Goal: Answer question/provide support: Share knowledge or assist other users

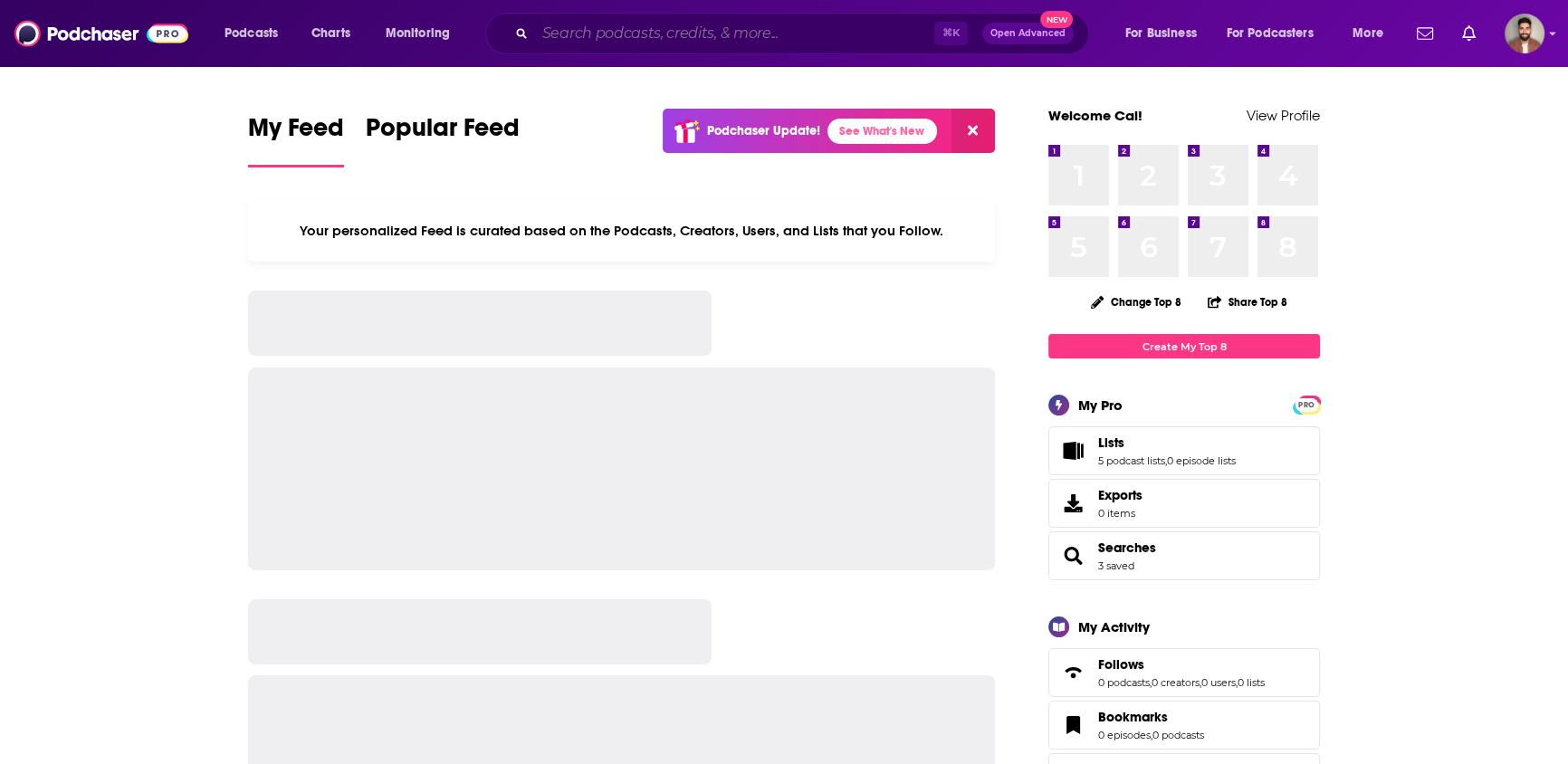
click at [723, 35] on input "Search podcasts, credits, & more..." at bounding box center [734, 33] width 399 height 29
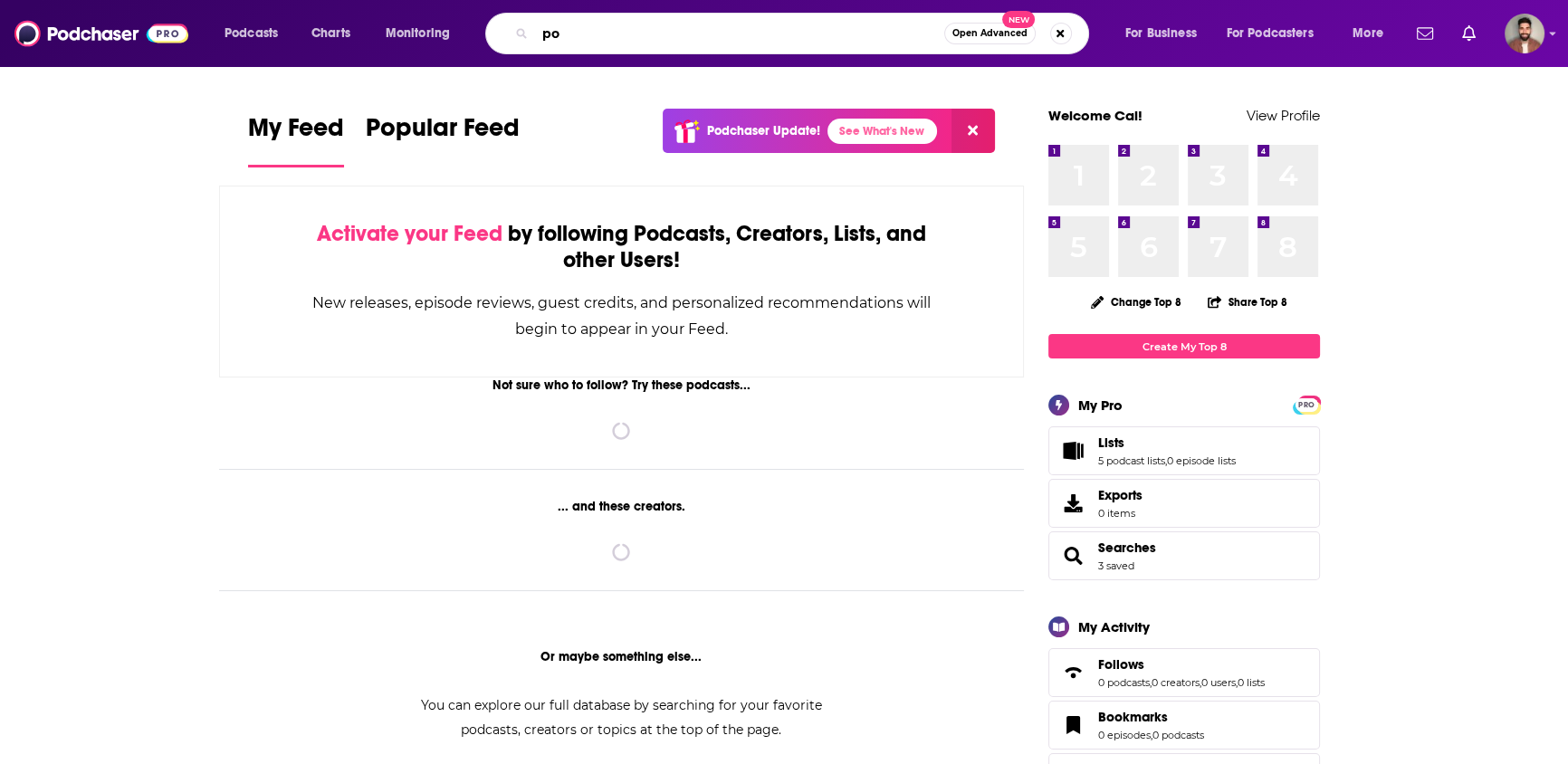
type input "p"
type input "e"
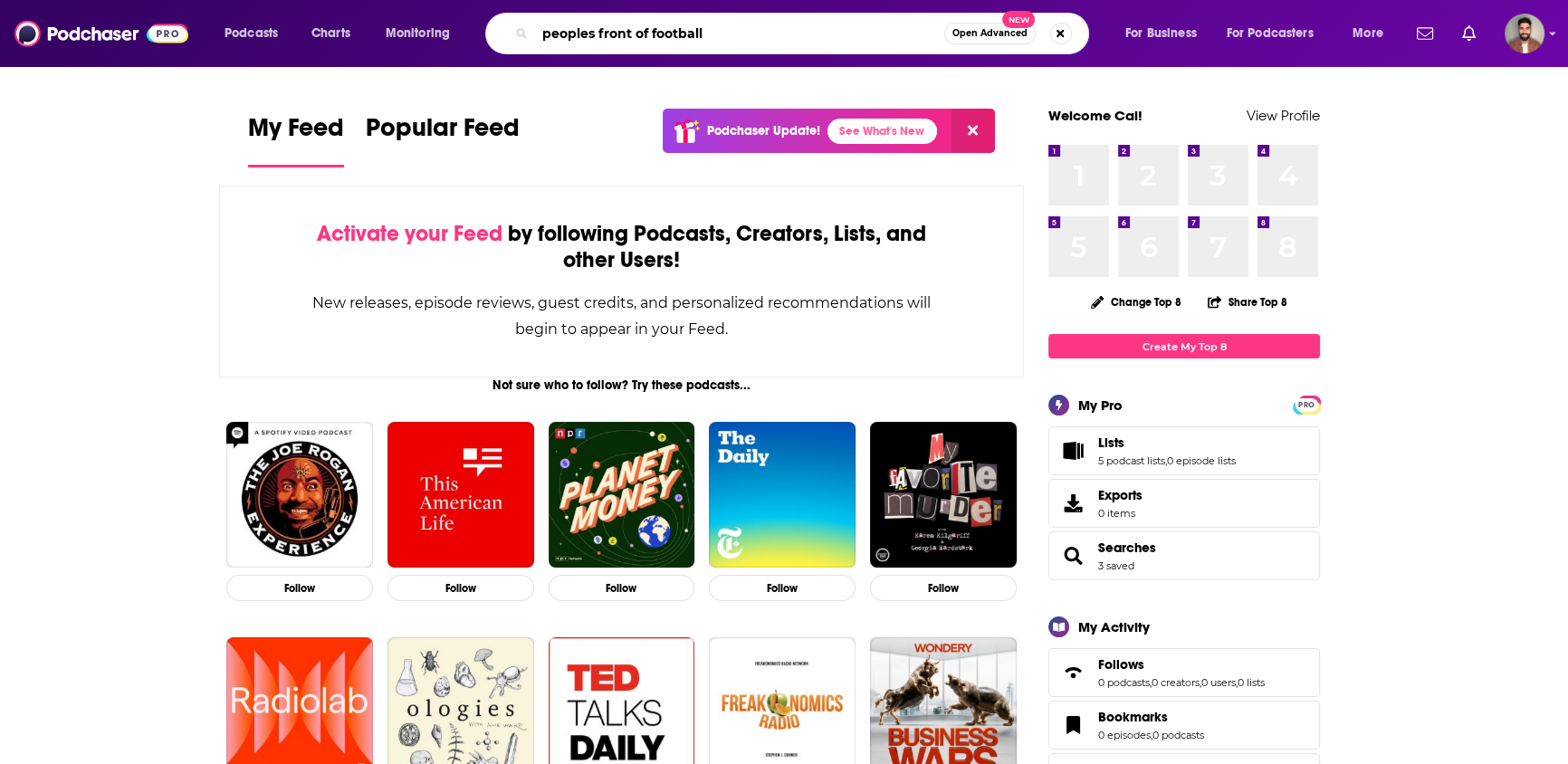
type input "peoples front of football"
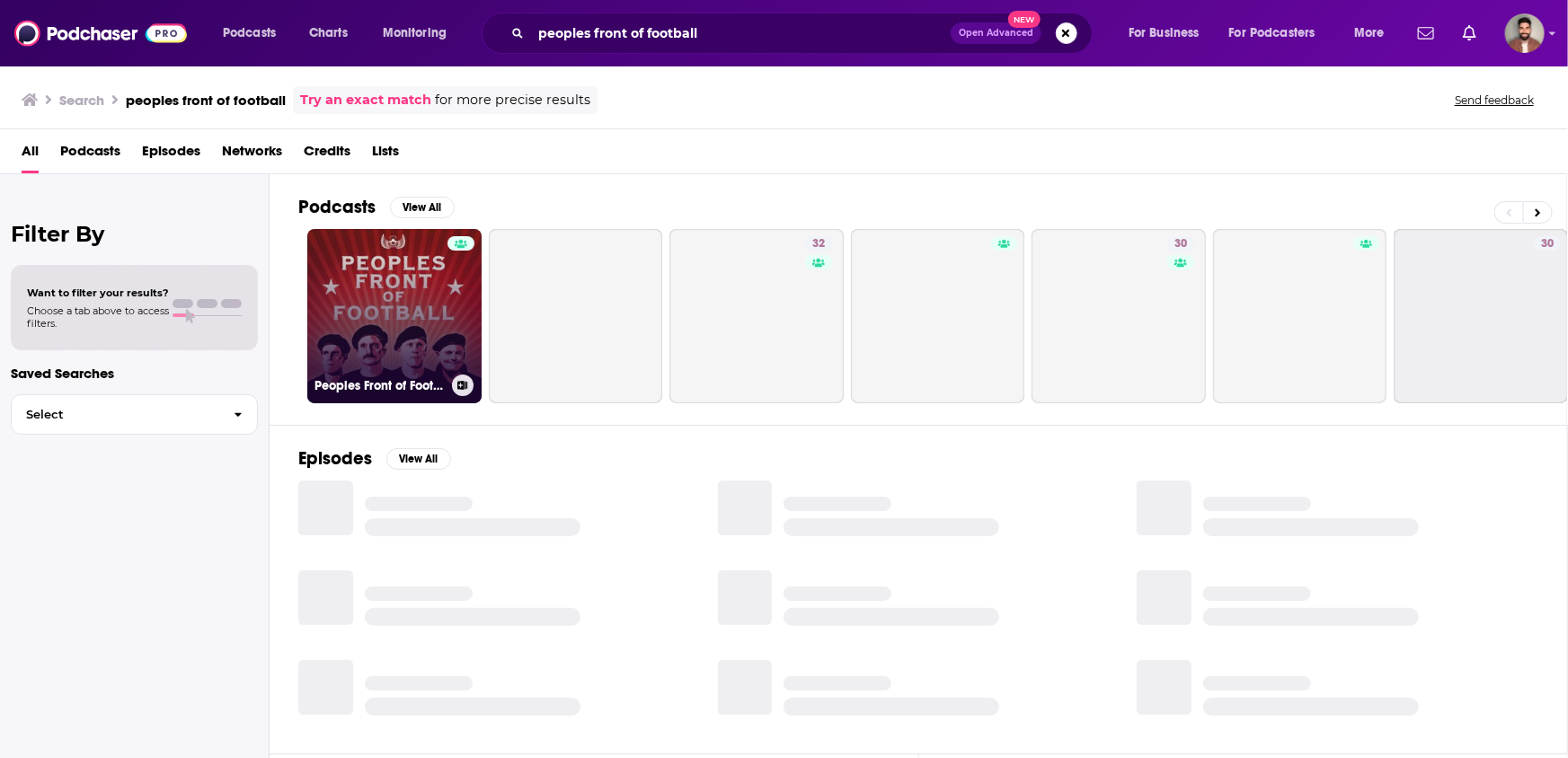
click at [373, 293] on link "Peoples Front of Football" at bounding box center [394, 316] width 174 height 174
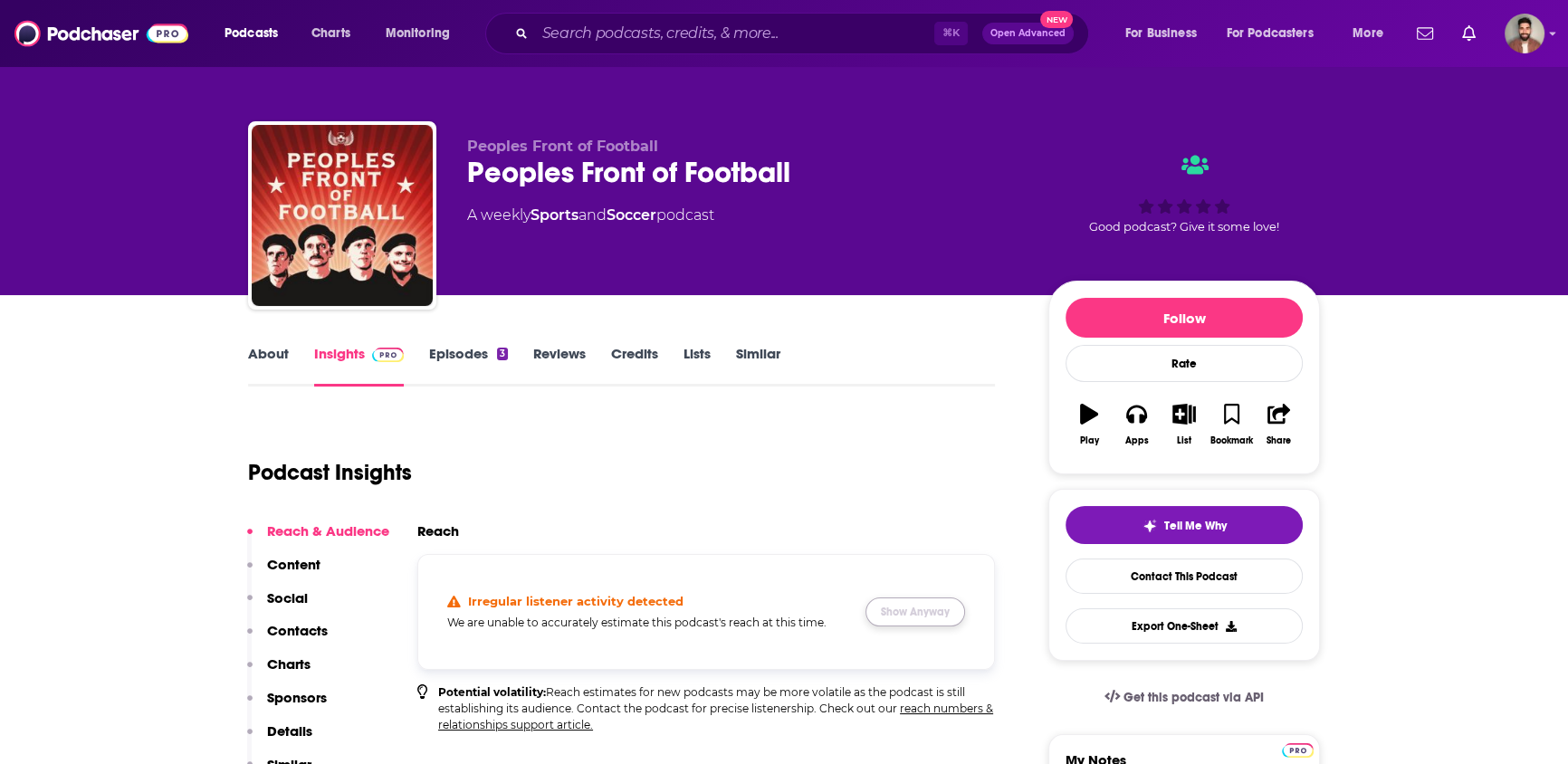
click at [895, 616] on button "Show Anyway" at bounding box center [915, 612] width 99 height 29
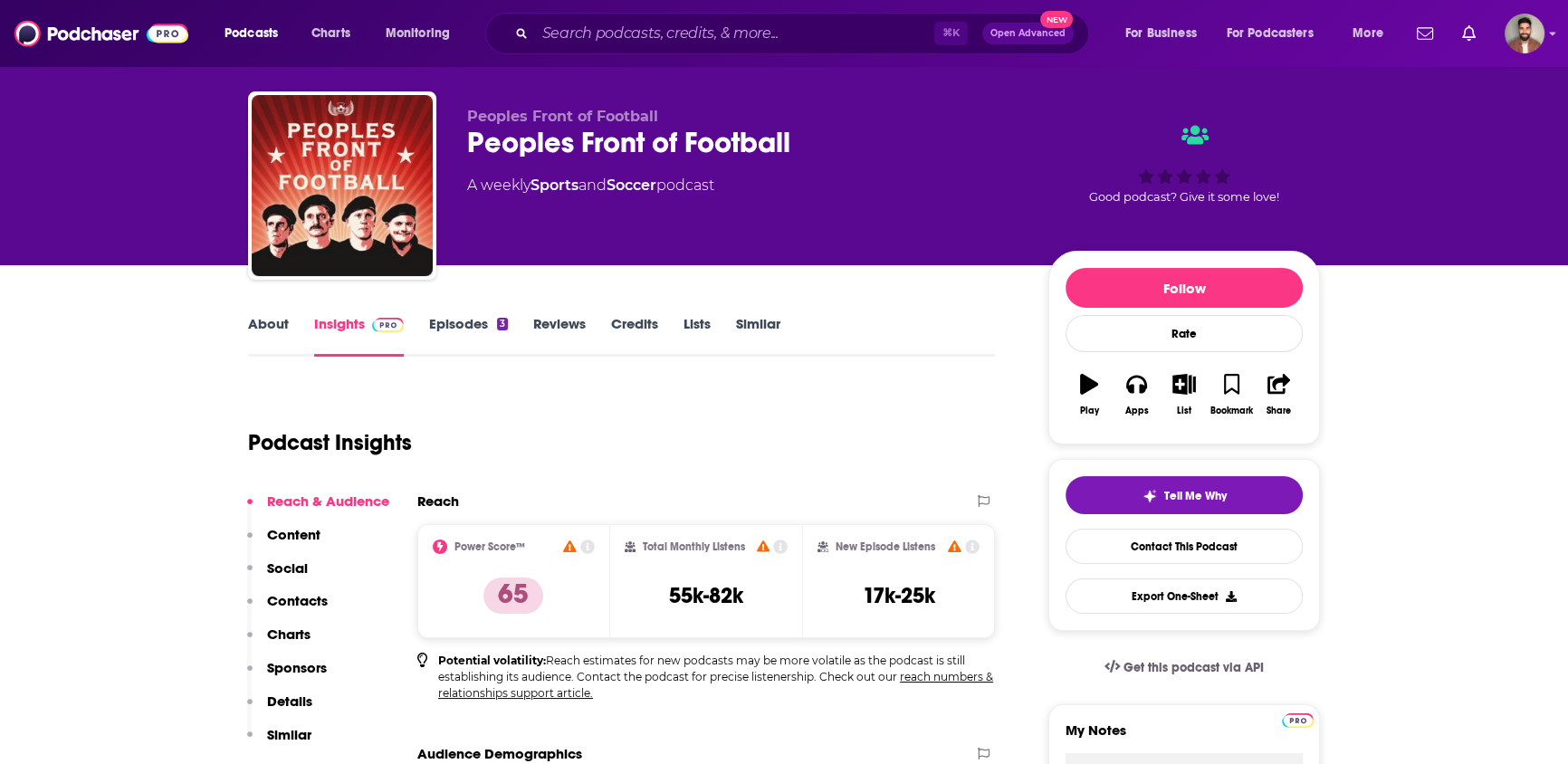
scroll to position [40, 0]
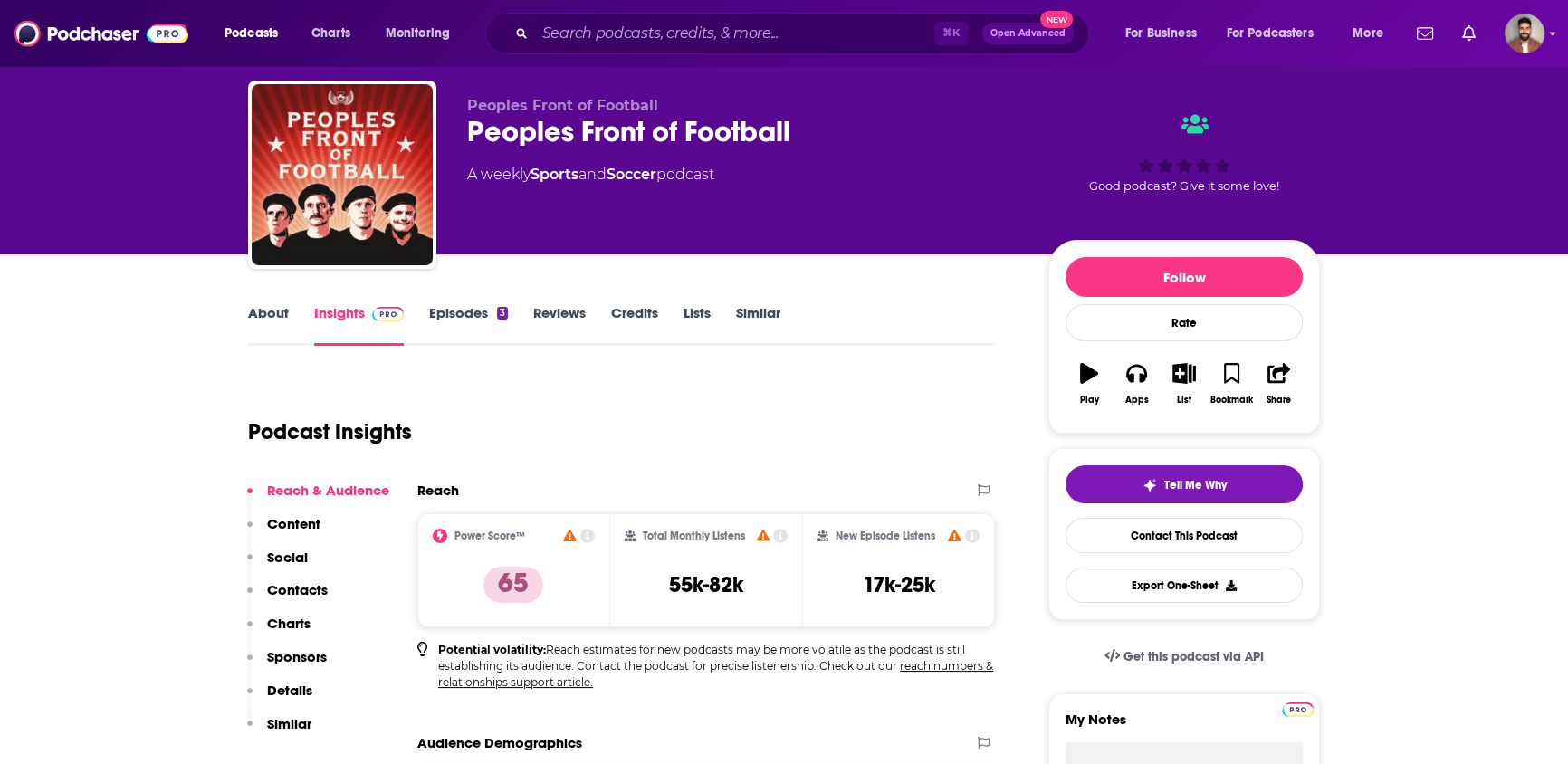
click at [297, 390] on div "Podcast Insights" at bounding box center [614, 420] width 732 height 92
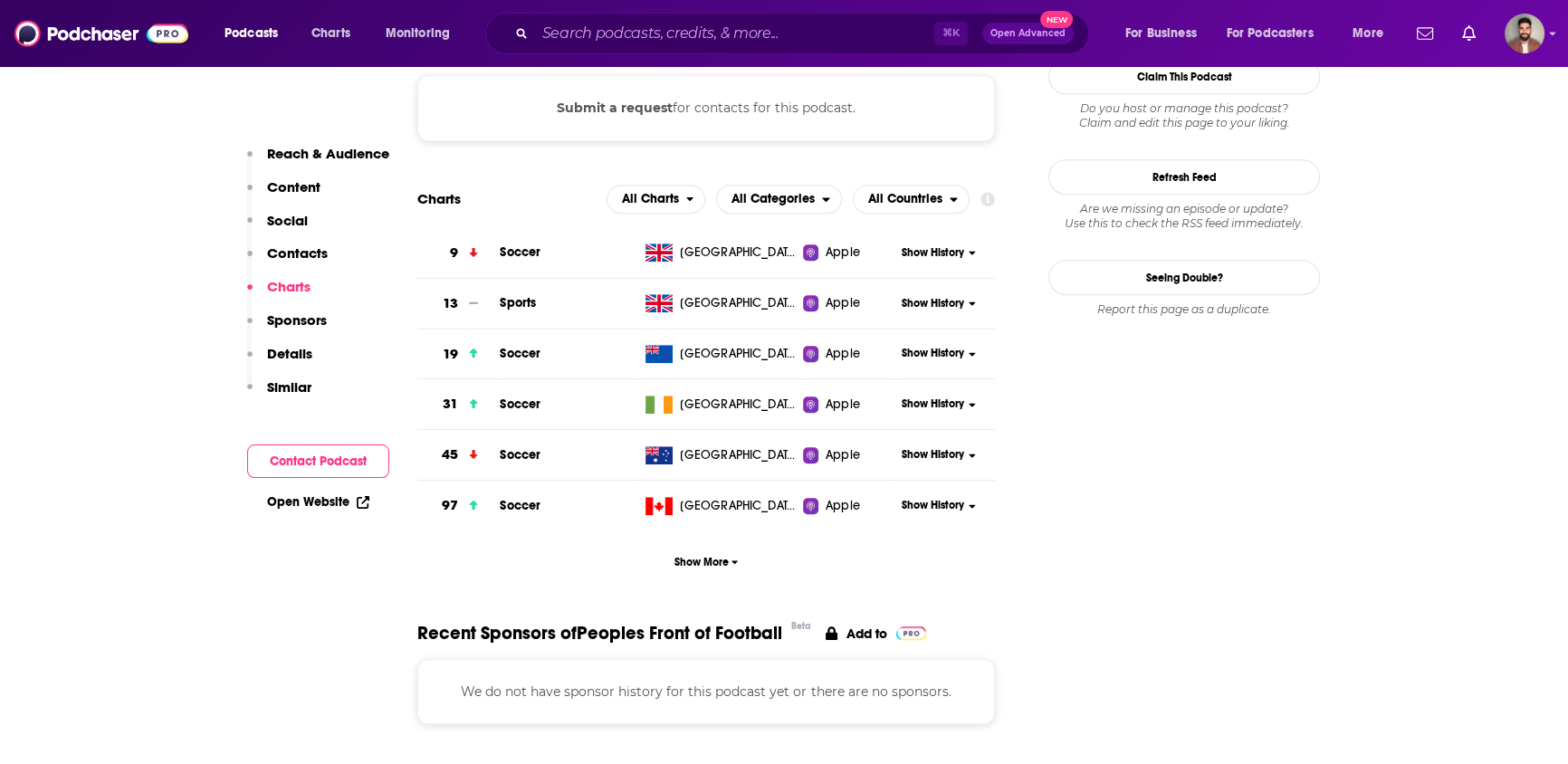
scroll to position [1488, 0]
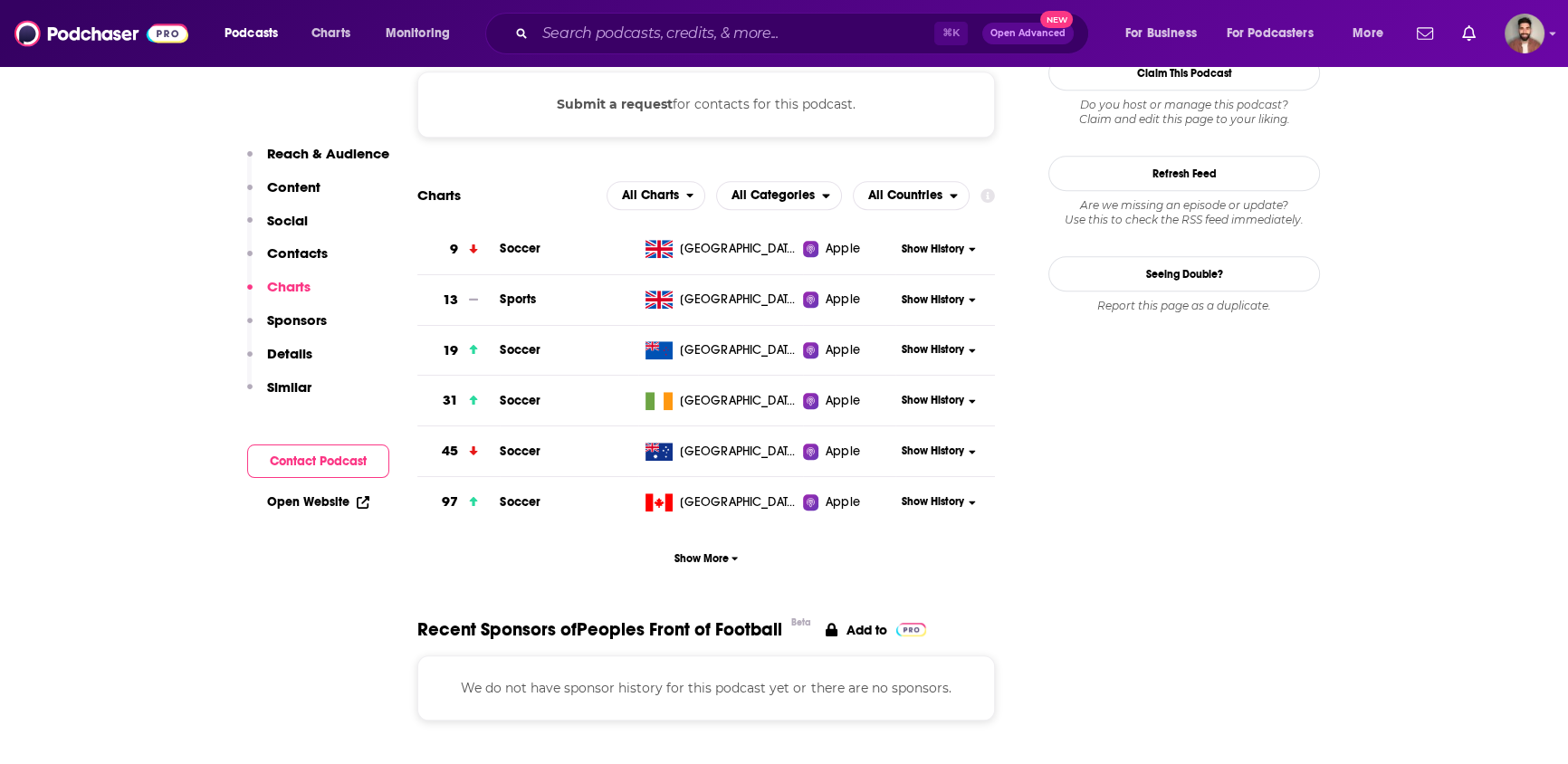
click at [959, 251] on span "Show History" at bounding box center [932, 250] width 63 height 15
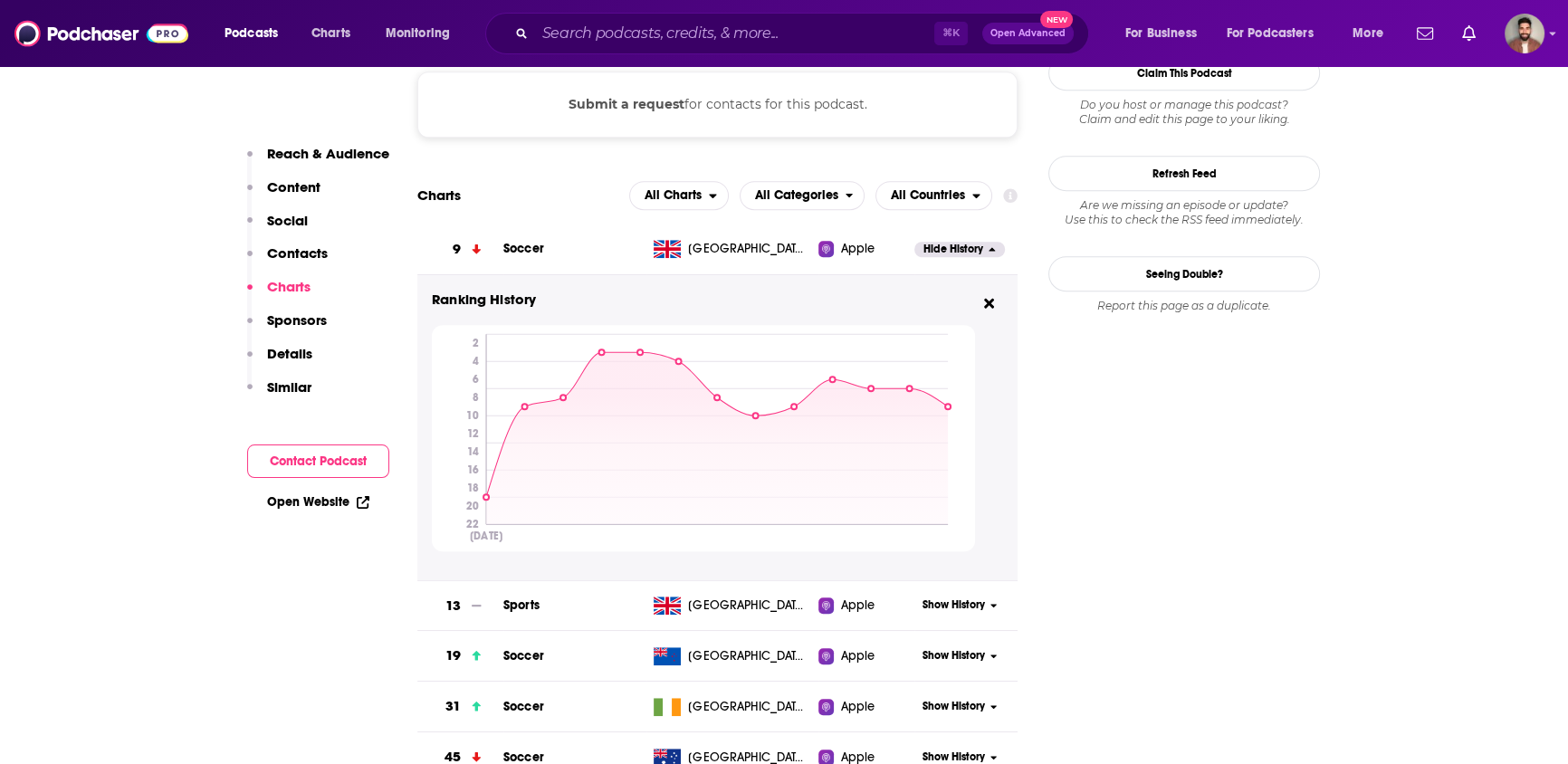
click at [875, 249] on div "Apple" at bounding box center [865, 249] width 95 height 18
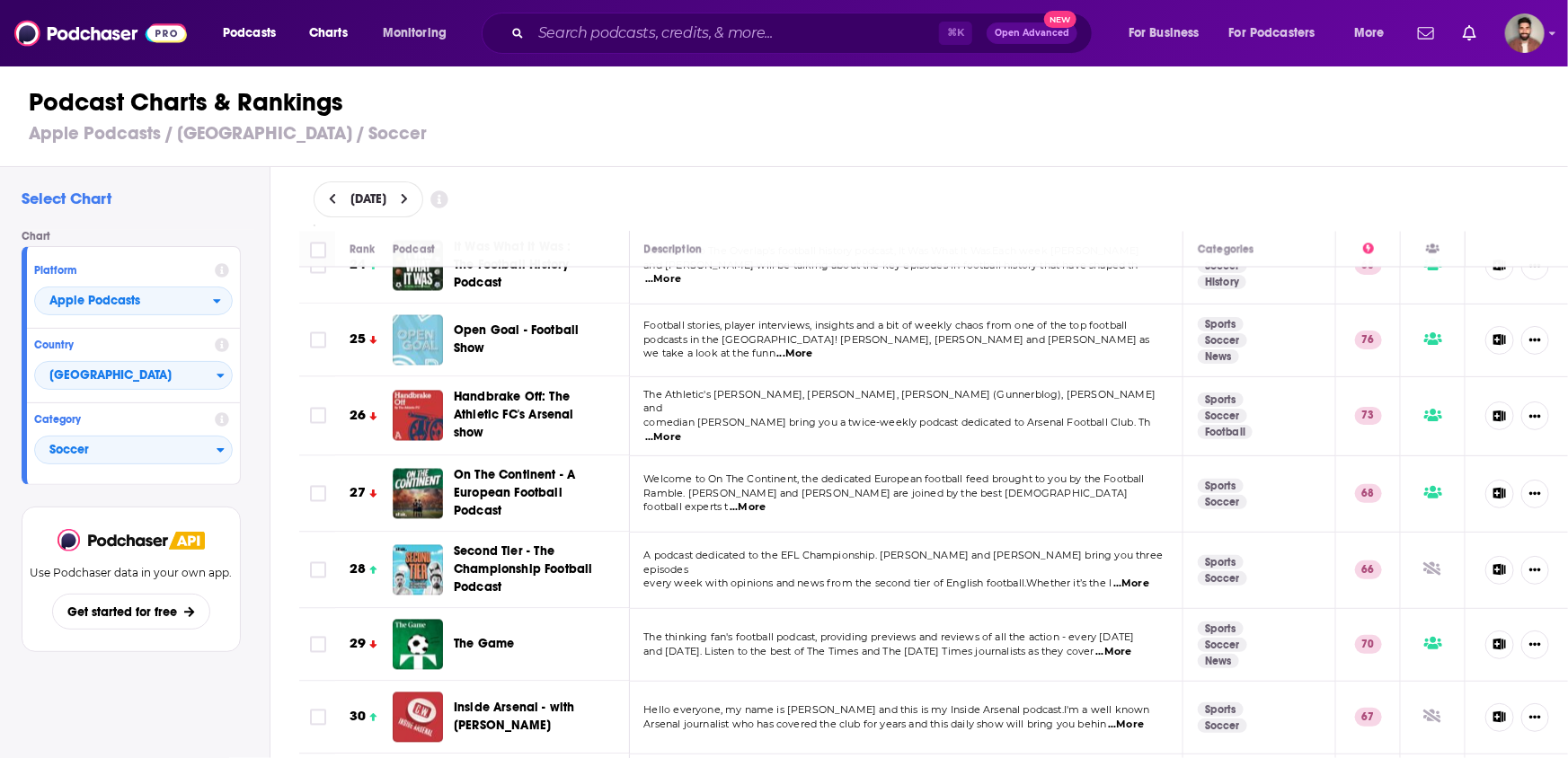
scroll to position [1767, 0]
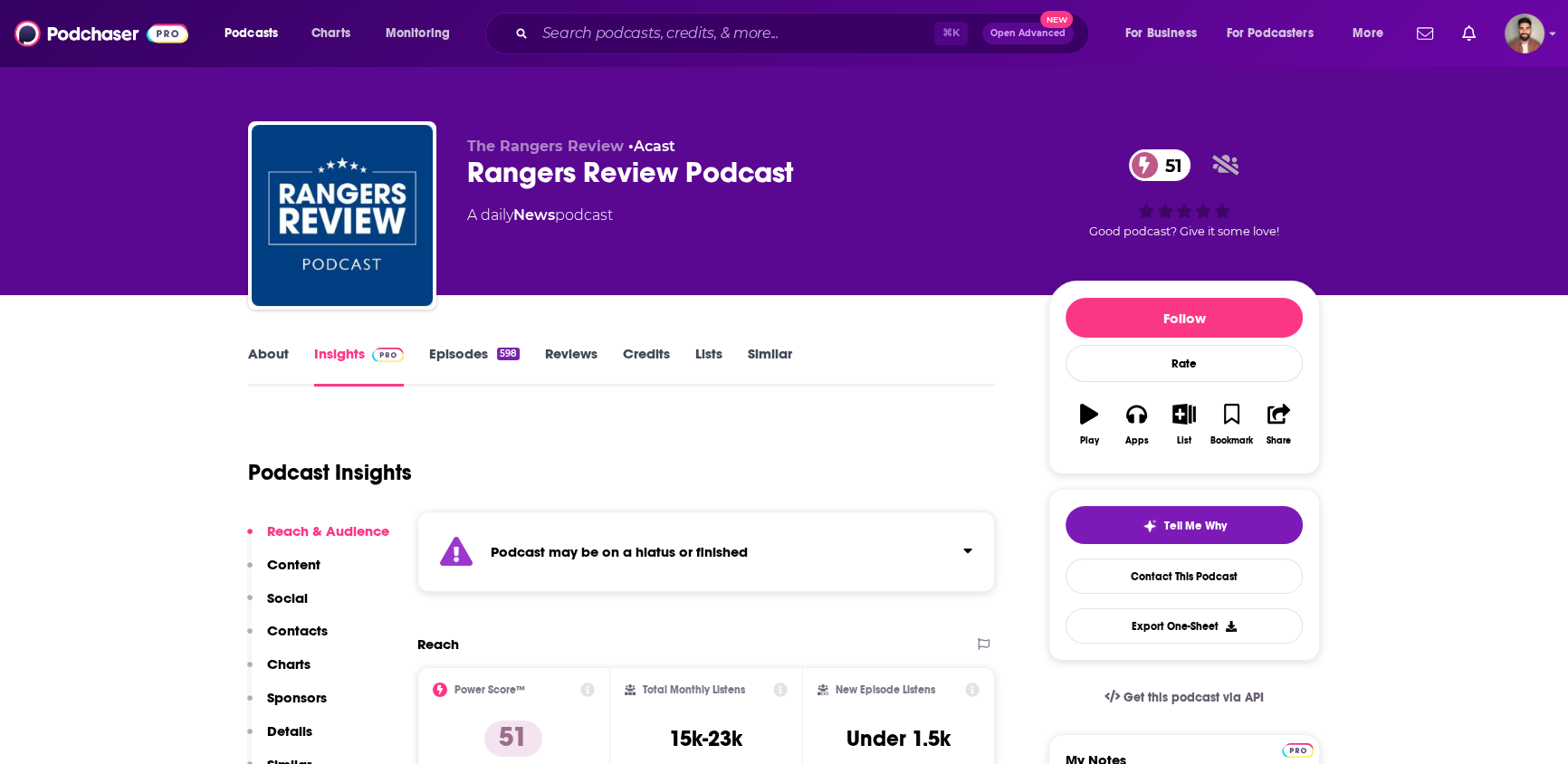
click at [957, 554] on button "Click to expand status details" at bounding box center [960, 546] width 23 height 25
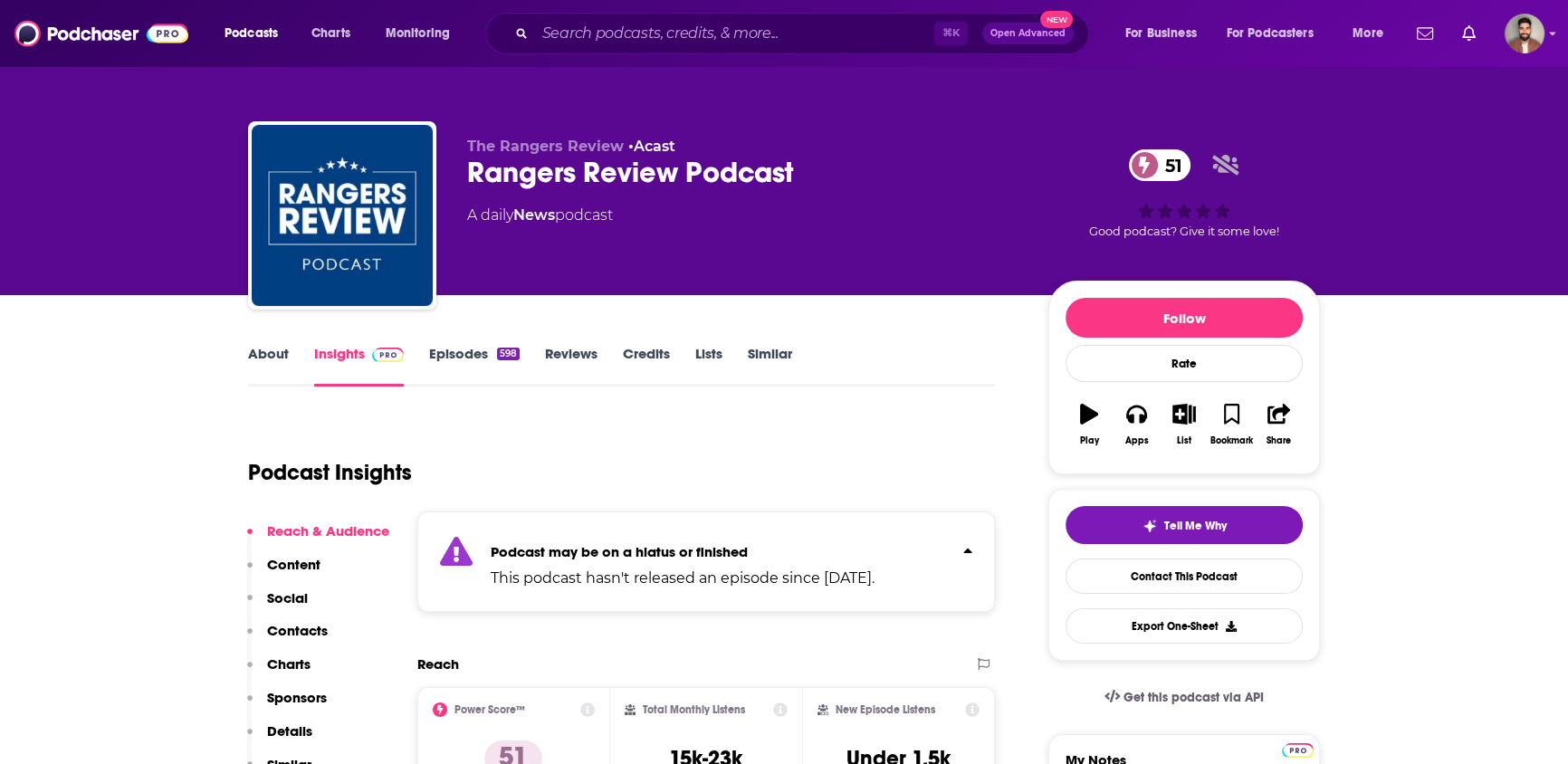
click at [273, 356] on link "About" at bounding box center [267, 366] width 40 height 41
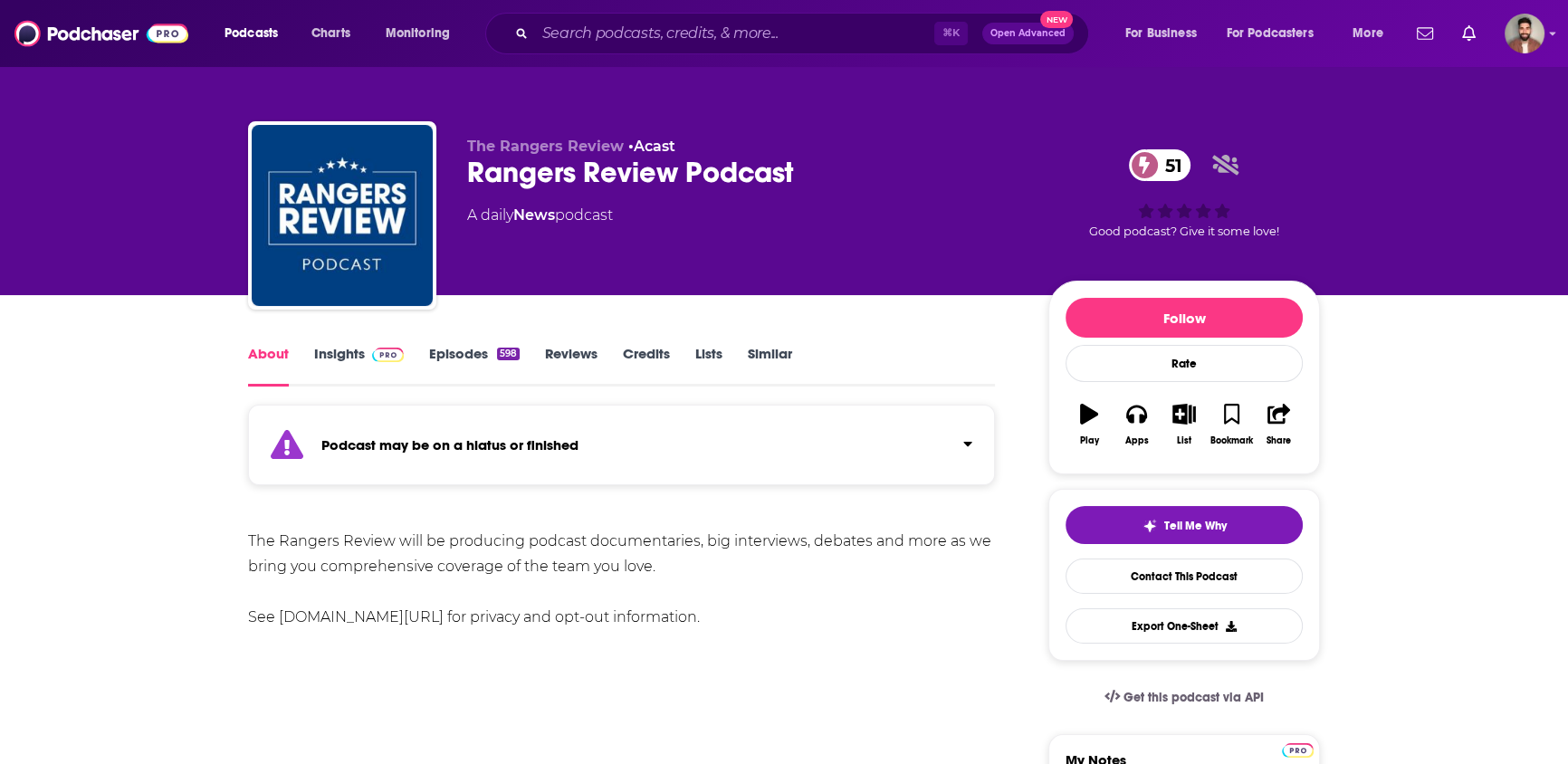
click at [465, 354] on link "Episodes 598" at bounding box center [474, 366] width 90 height 41
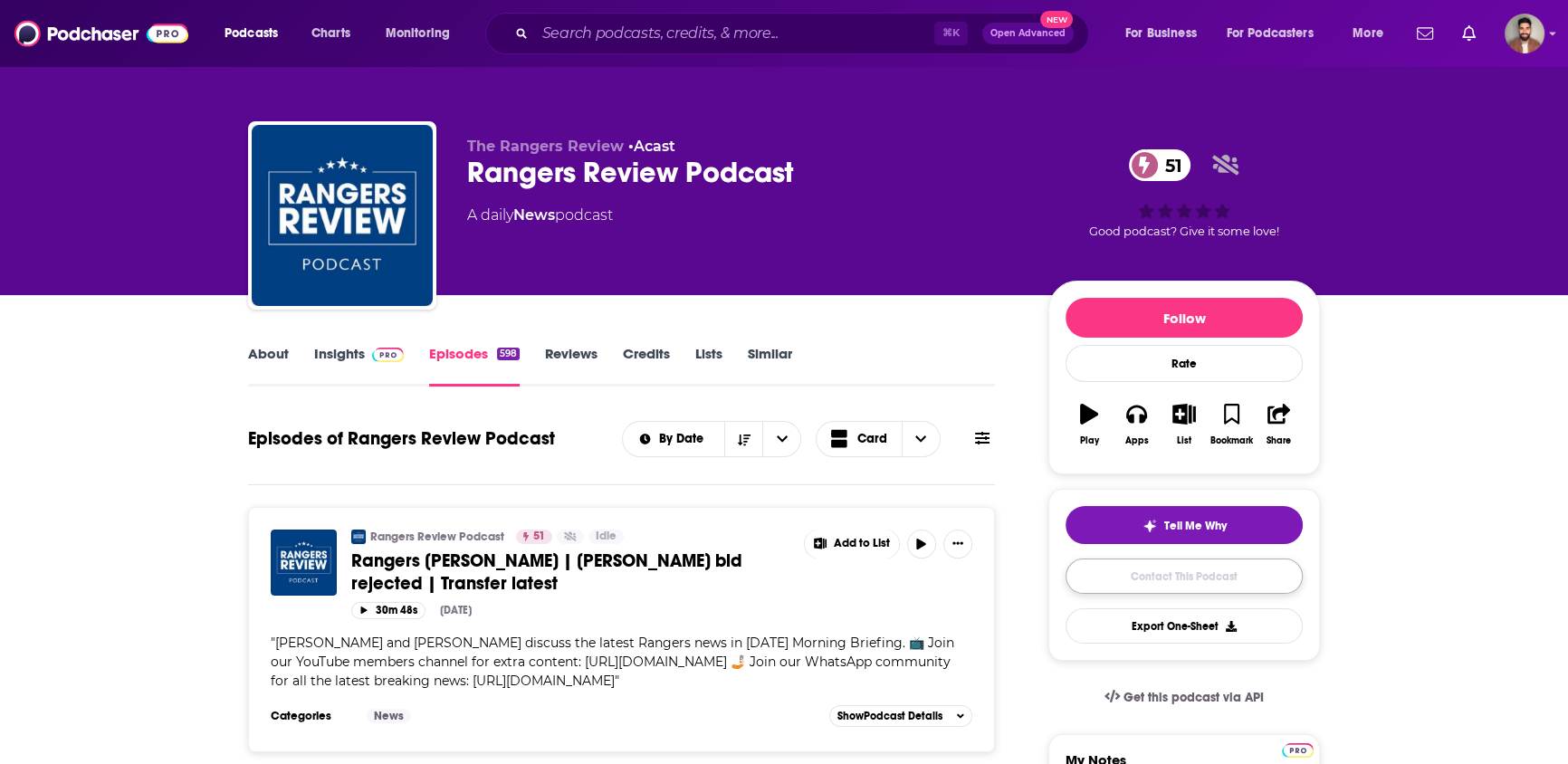
click at [1238, 573] on link "Contact This Podcast" at bounding box center [1183, 576] width 237 height 36
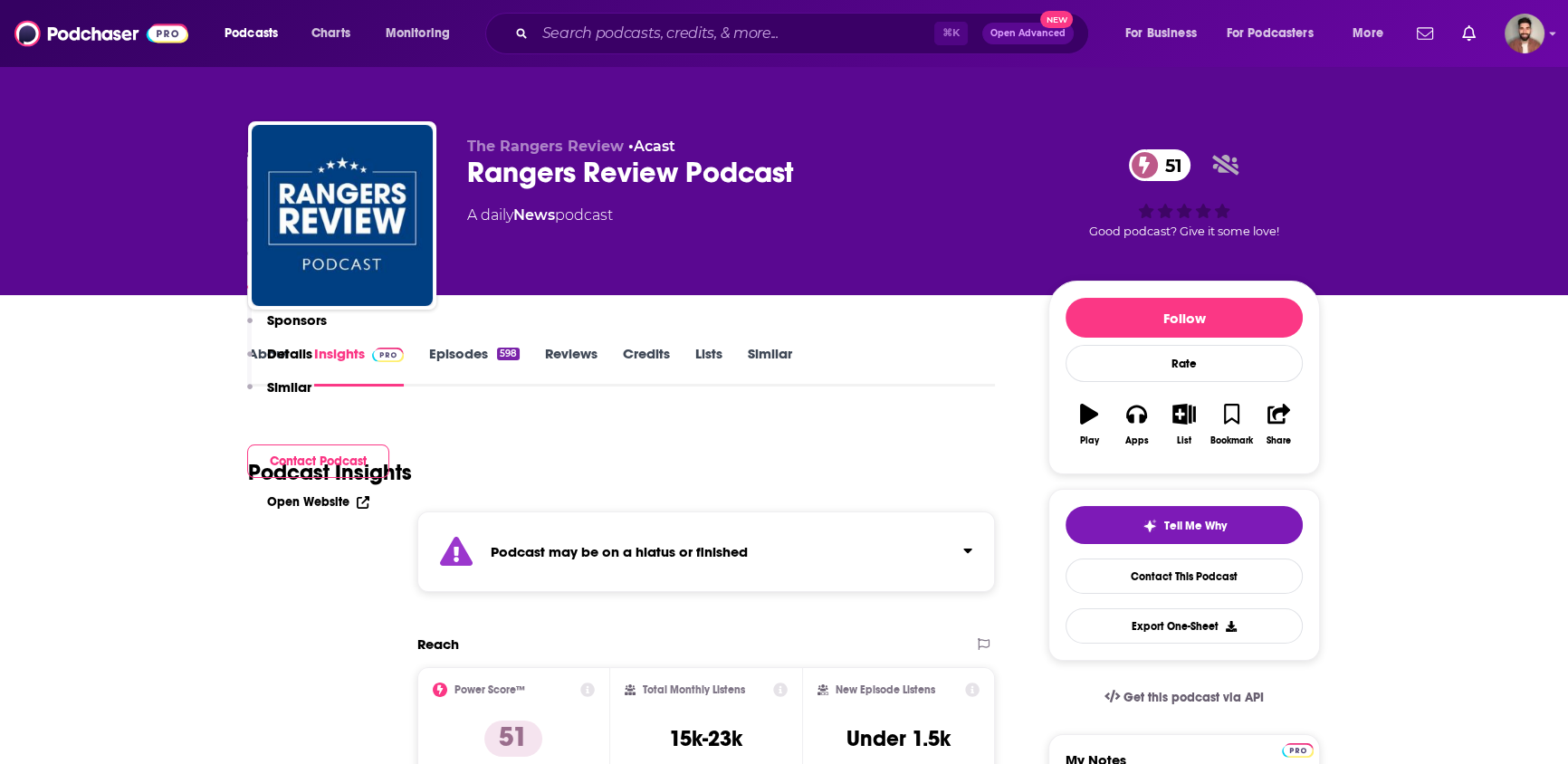
scroll to position [1823, 0]
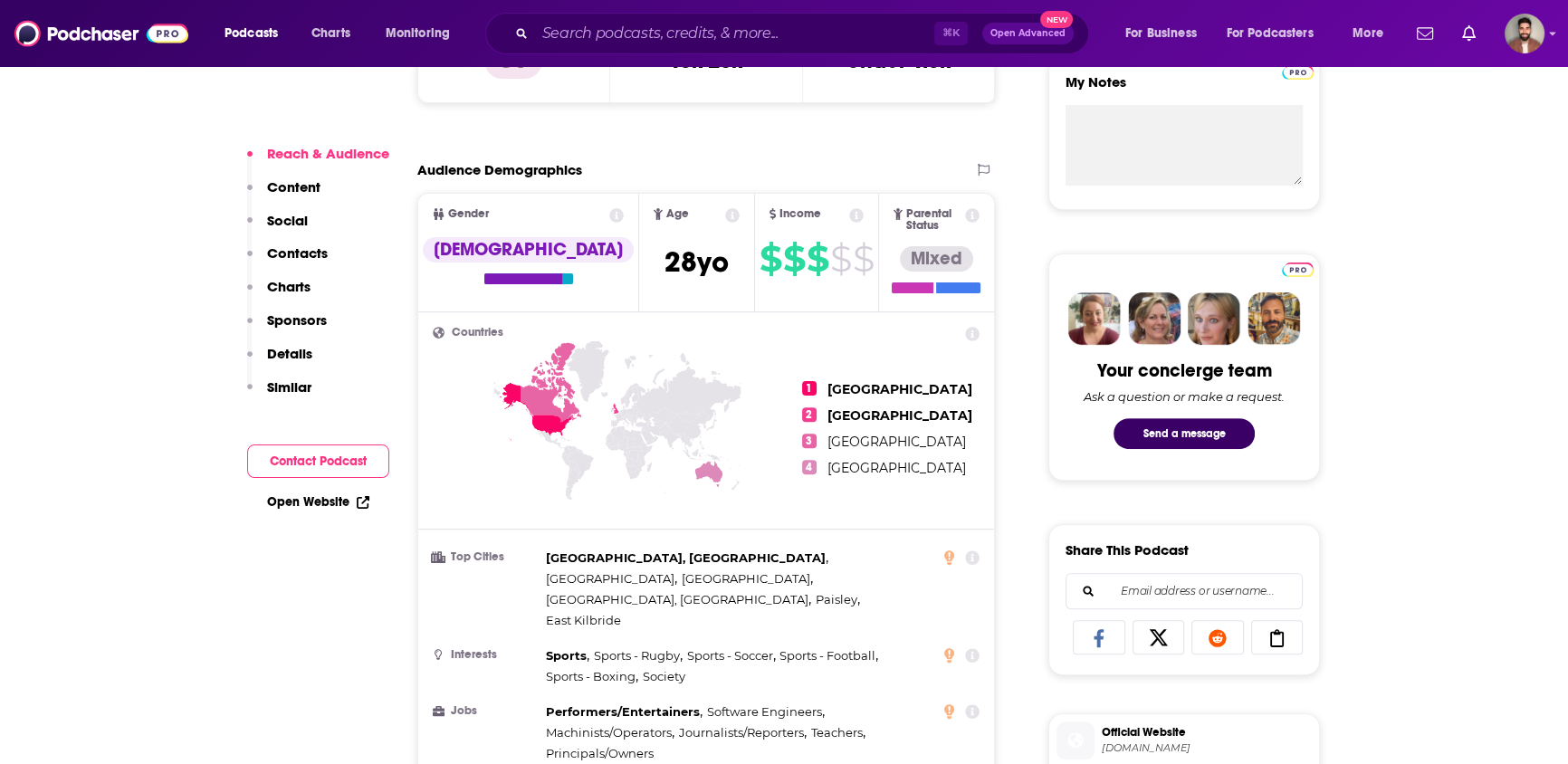
scroll to position [683, 0]
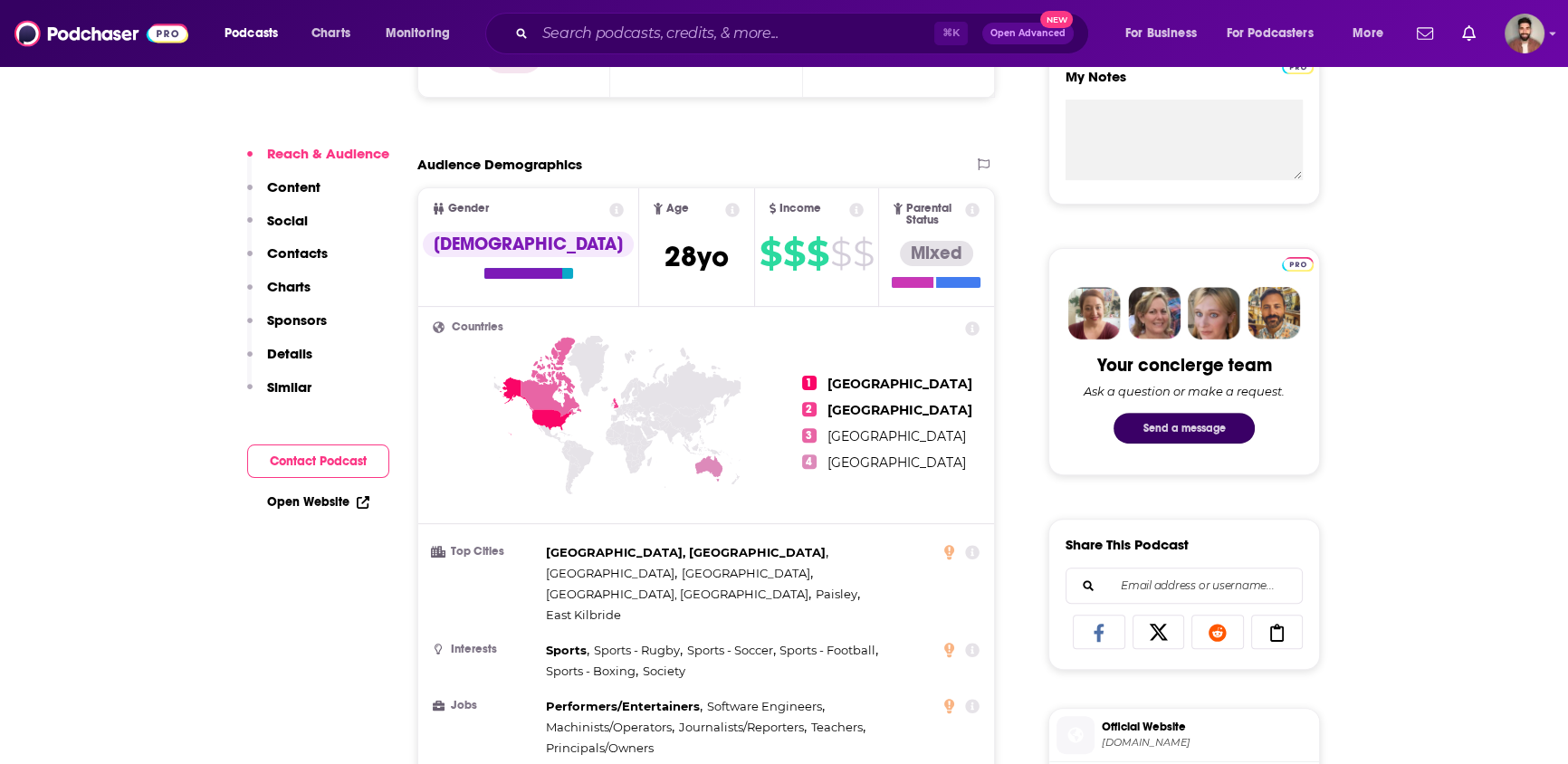
click at [1171, 424] on button "Send a message" at bounding box center [1183, 428] width 141 height 31
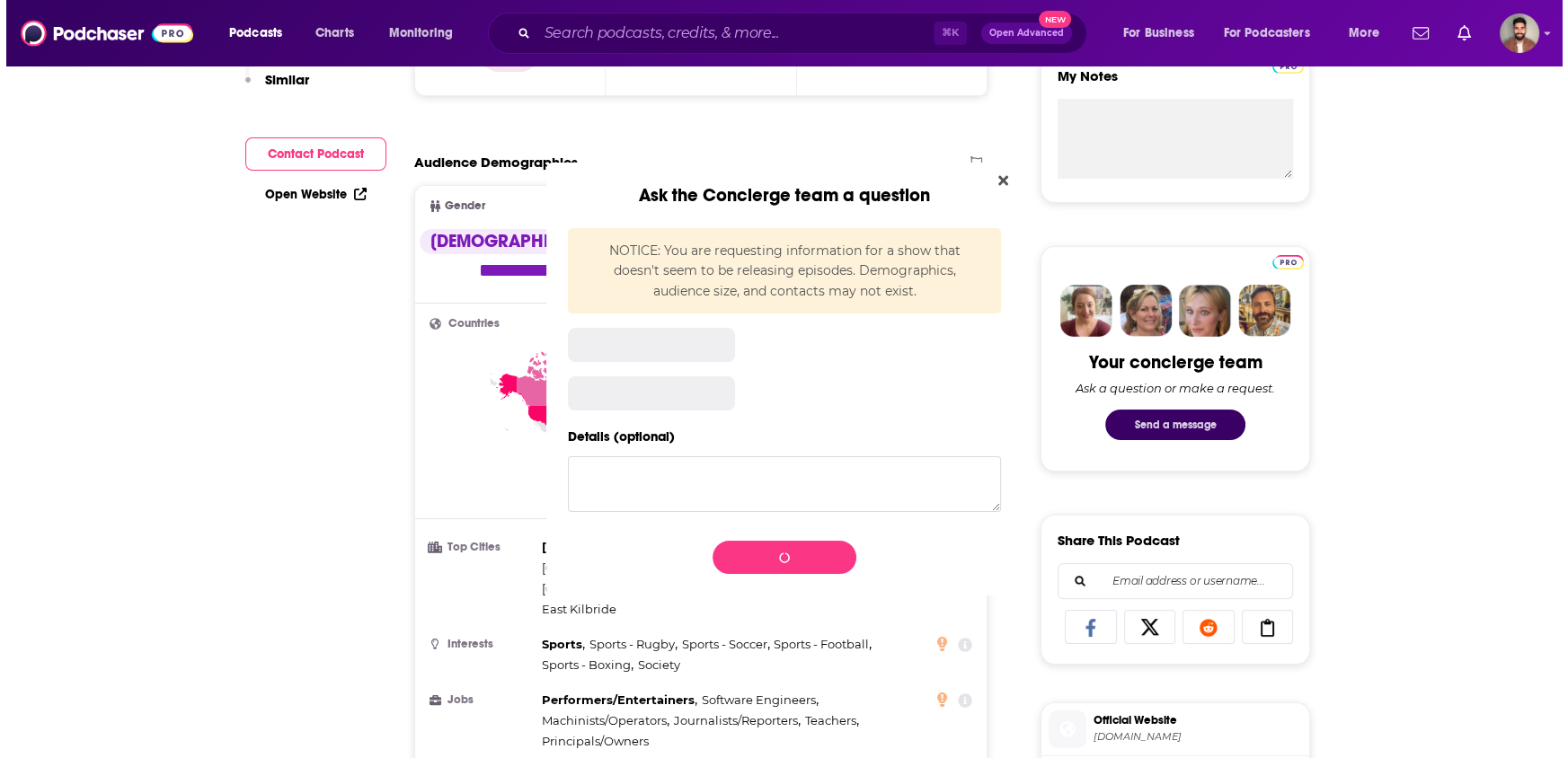
scroll to position [0, 0]
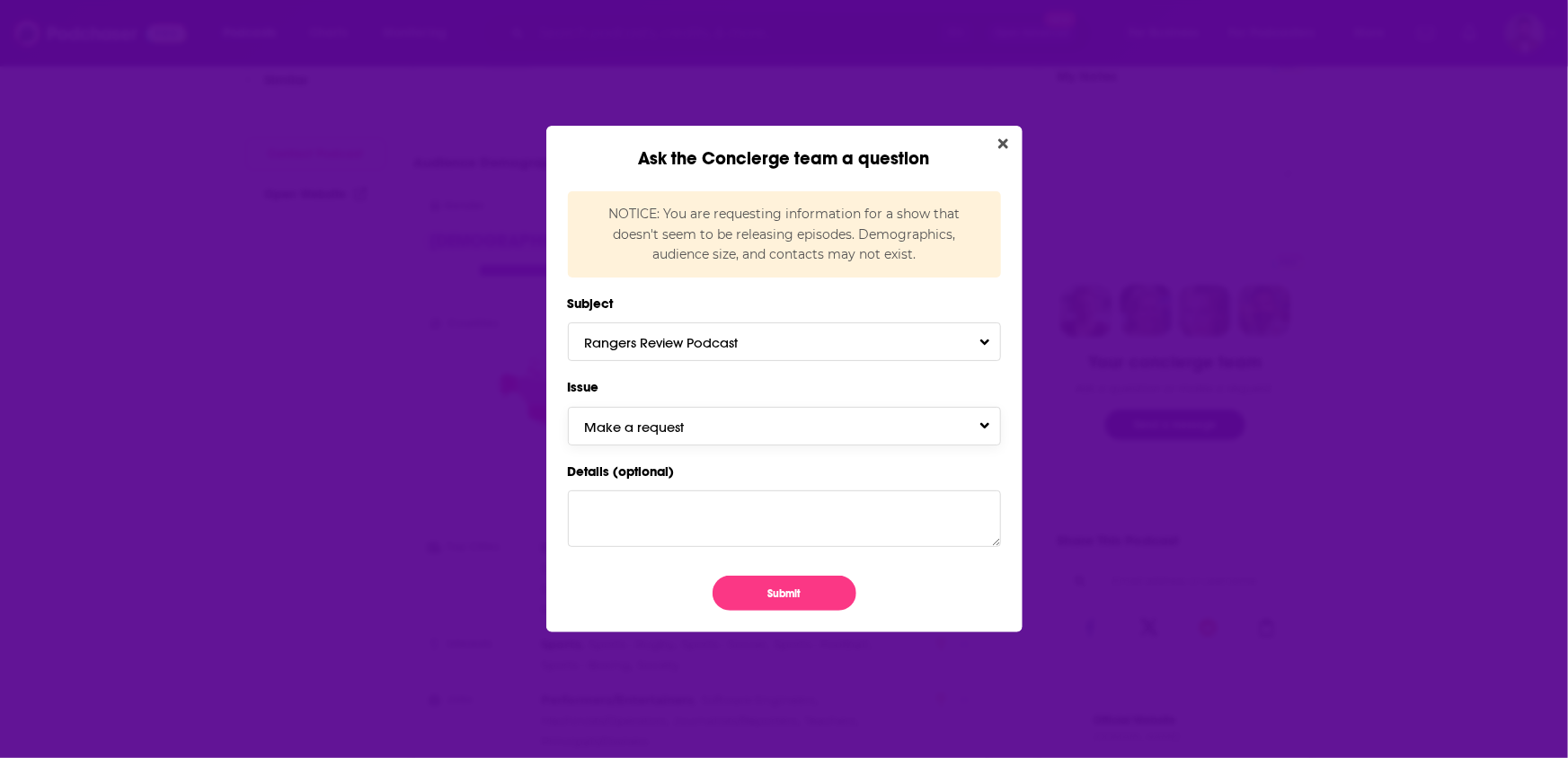
click at [705, 424] on span "Make a request" at bounding box center [652, 426] width 136 height 17
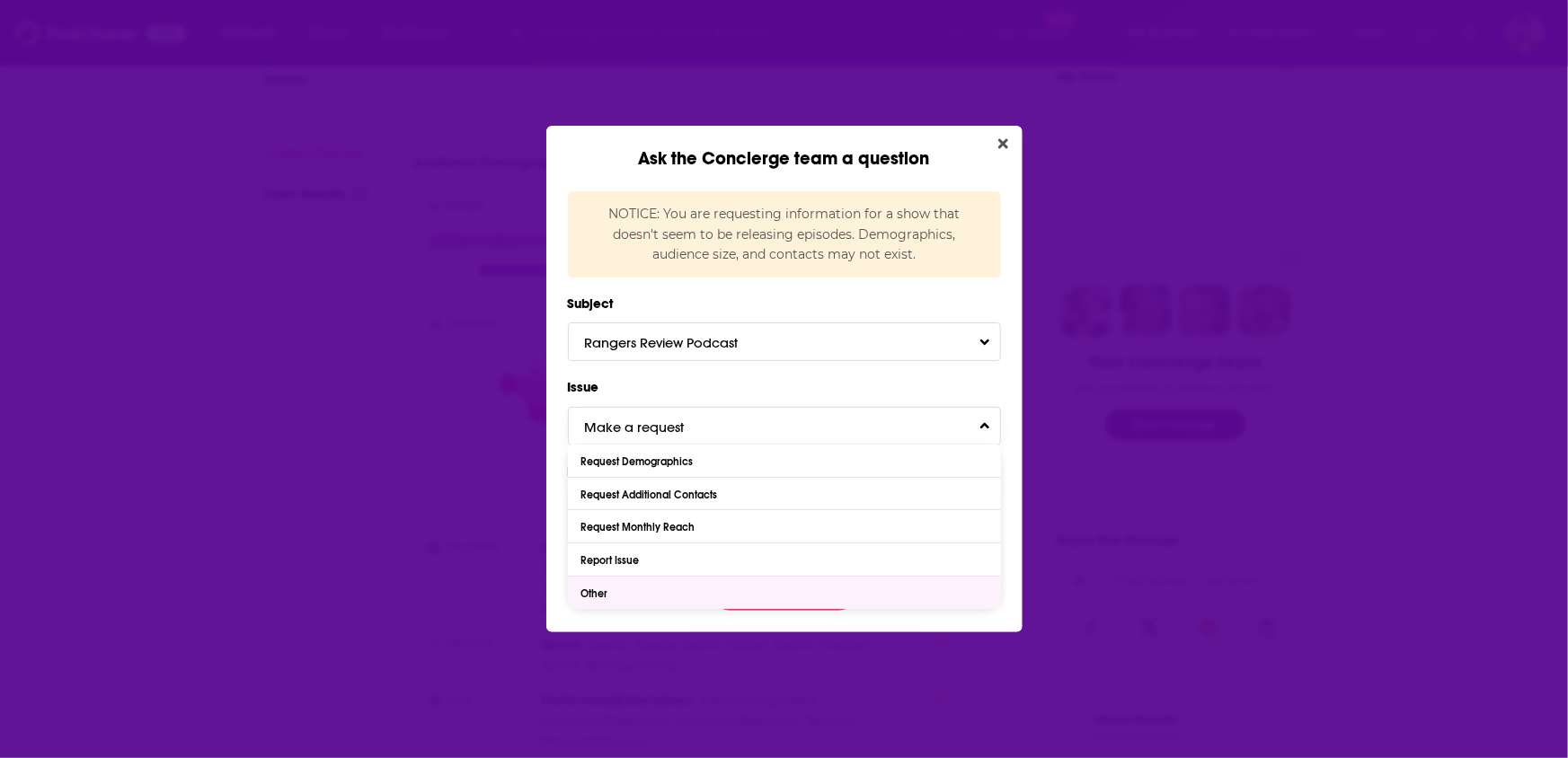
drag, startPoint x: 624, startPoint y: 589, endPoint x: 626, endPoint y: 575, distance: 14.1
click at [624, 589] on div "Other" at bounding box center [784, 592] width 433 height 33
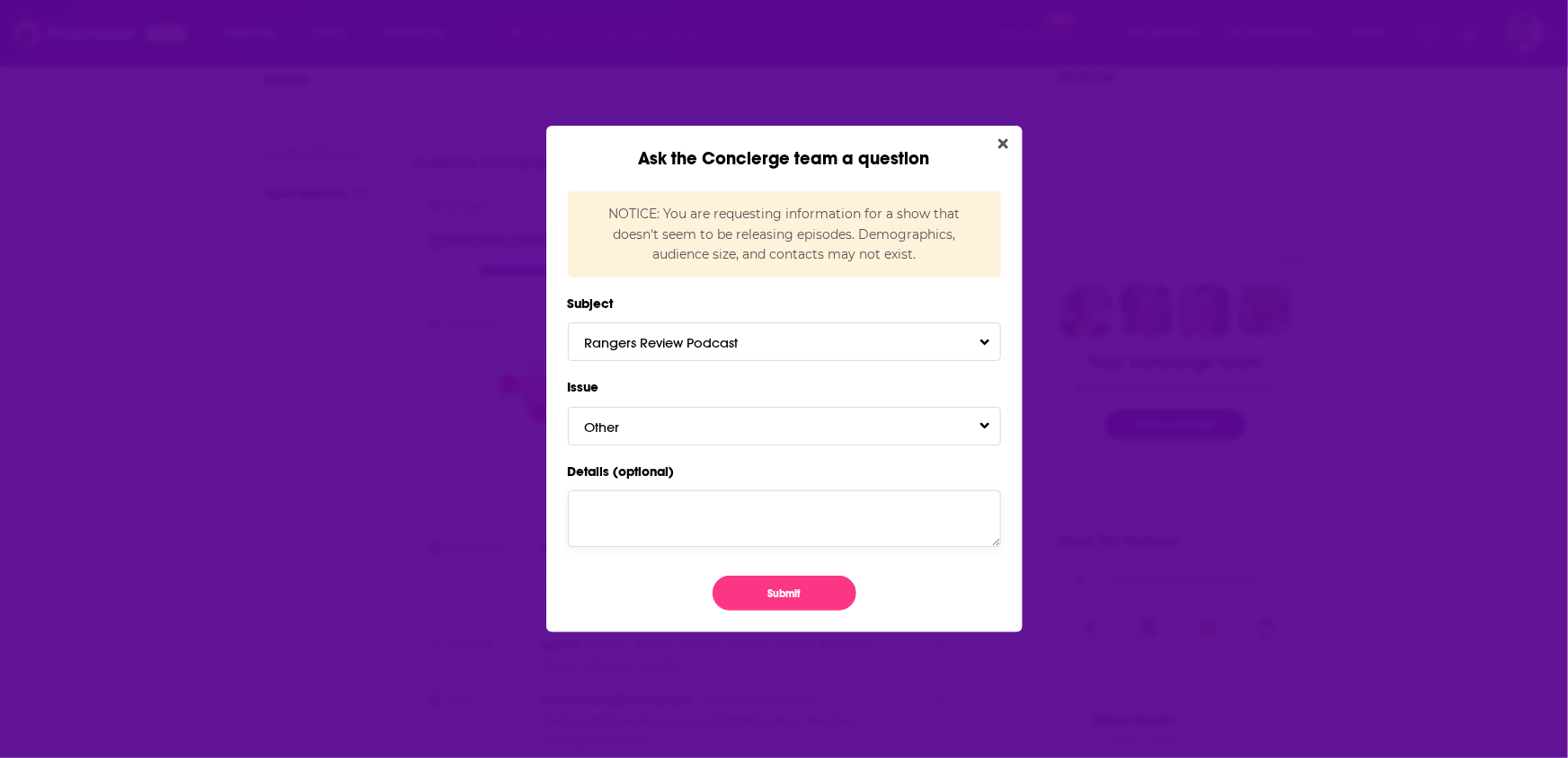
click at [644, 497] on textarea "Details (optional)" at bounding box center [784, 519] width 433 height 56
paste textarea "https://open.spotify.com/show/1t5PcT6Xhu6okxIx8oor5j?si=ecaa4410381344a9"
type textarea "Hi team, this podcast is showing as in hiatus and not pulling through episodes …"
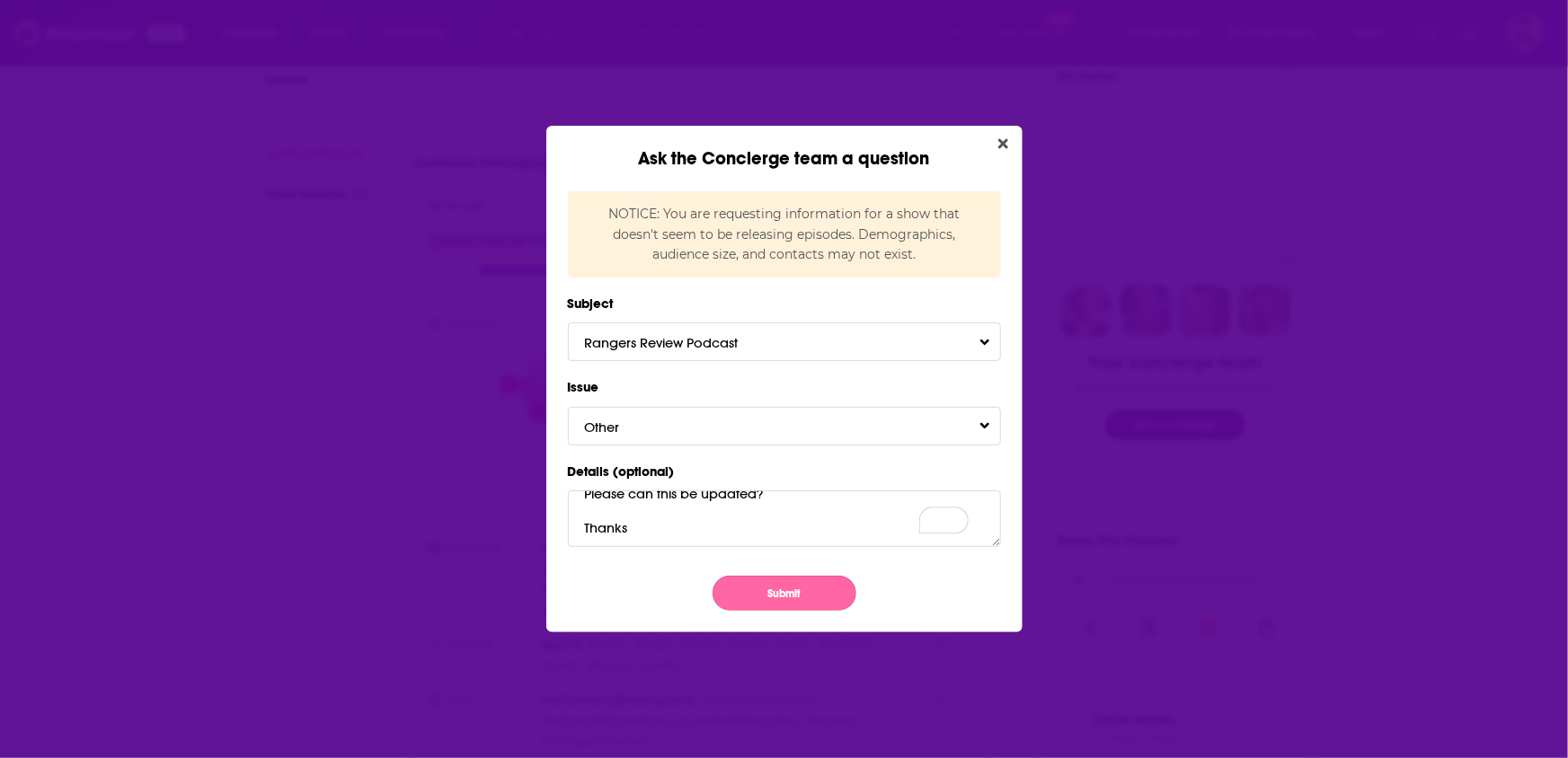
click at [736, 585] on button "Submit" at bounding box center [784, 593] width 143 height 35
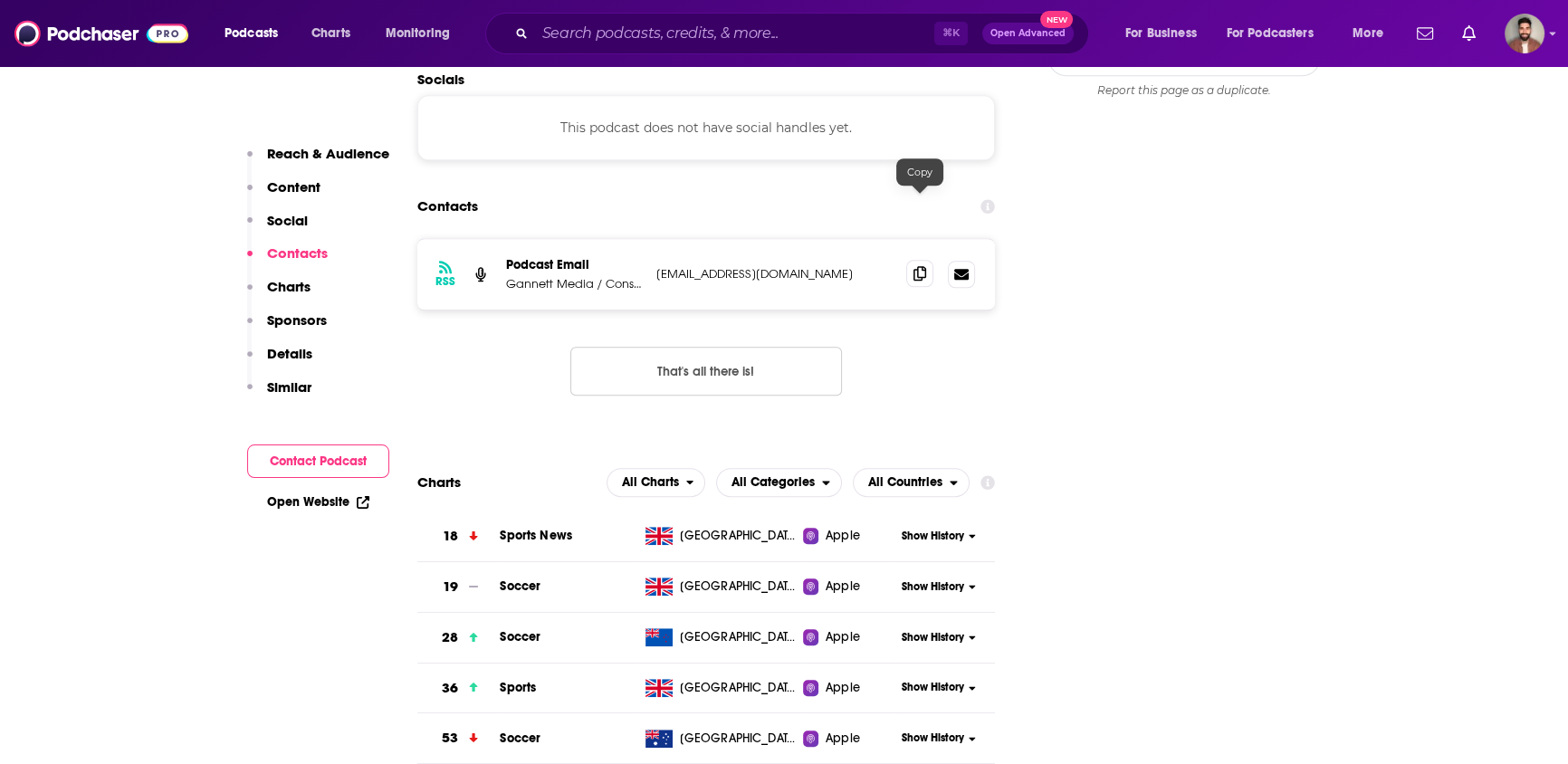
click at [929, 260] on span at bounding box center [920, 273] width 27 height 27
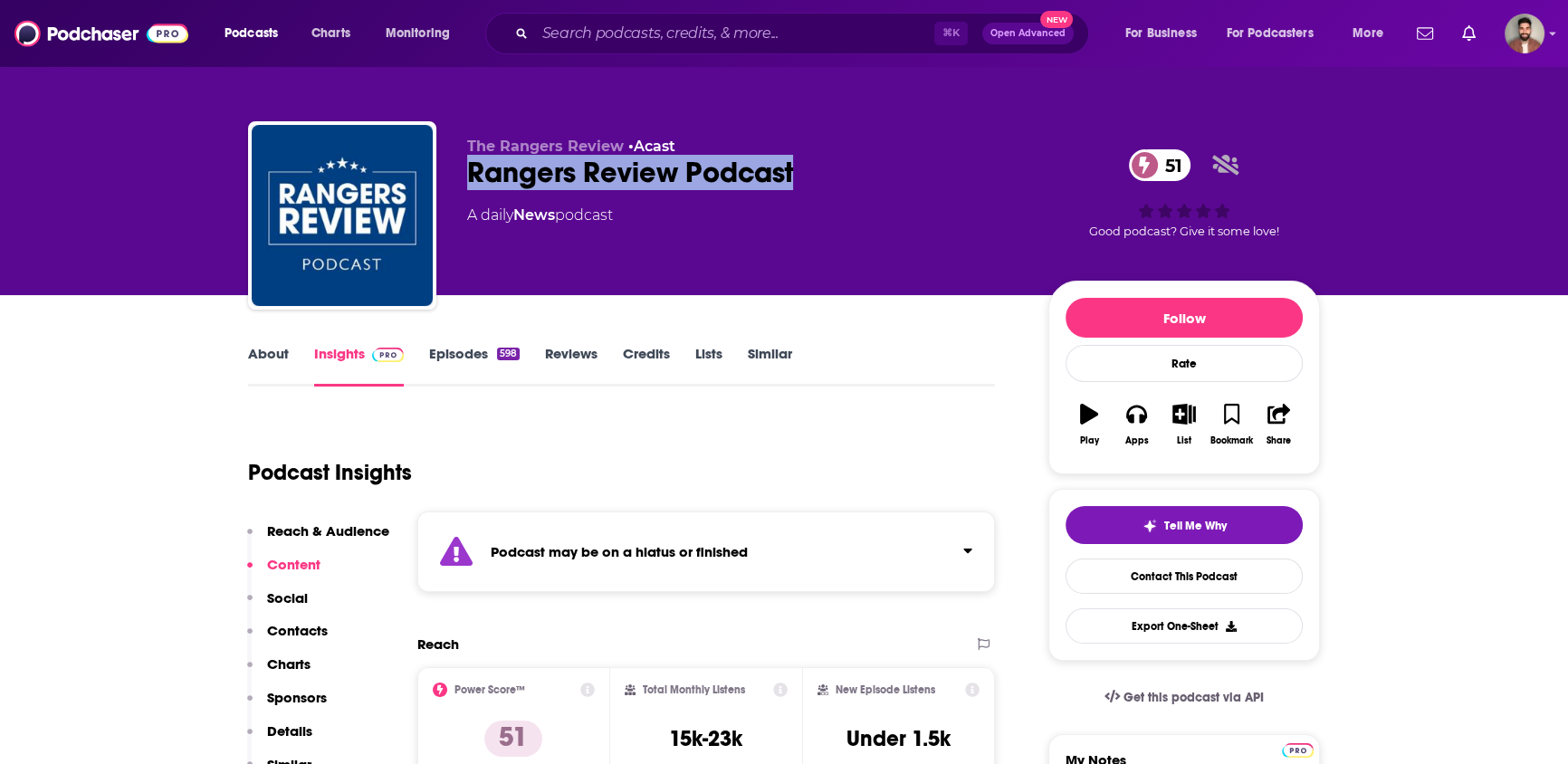
drag, startPoint x: 804, startPoint y: 176, endPoint x: 473, endPoint y: 169, distance: 331.1
click at [473, 169] on div "Rangers Review Podcast 51" at bounding box center [743, 173] width 552 height 36
copy h2 "Rangers Review Podcast"
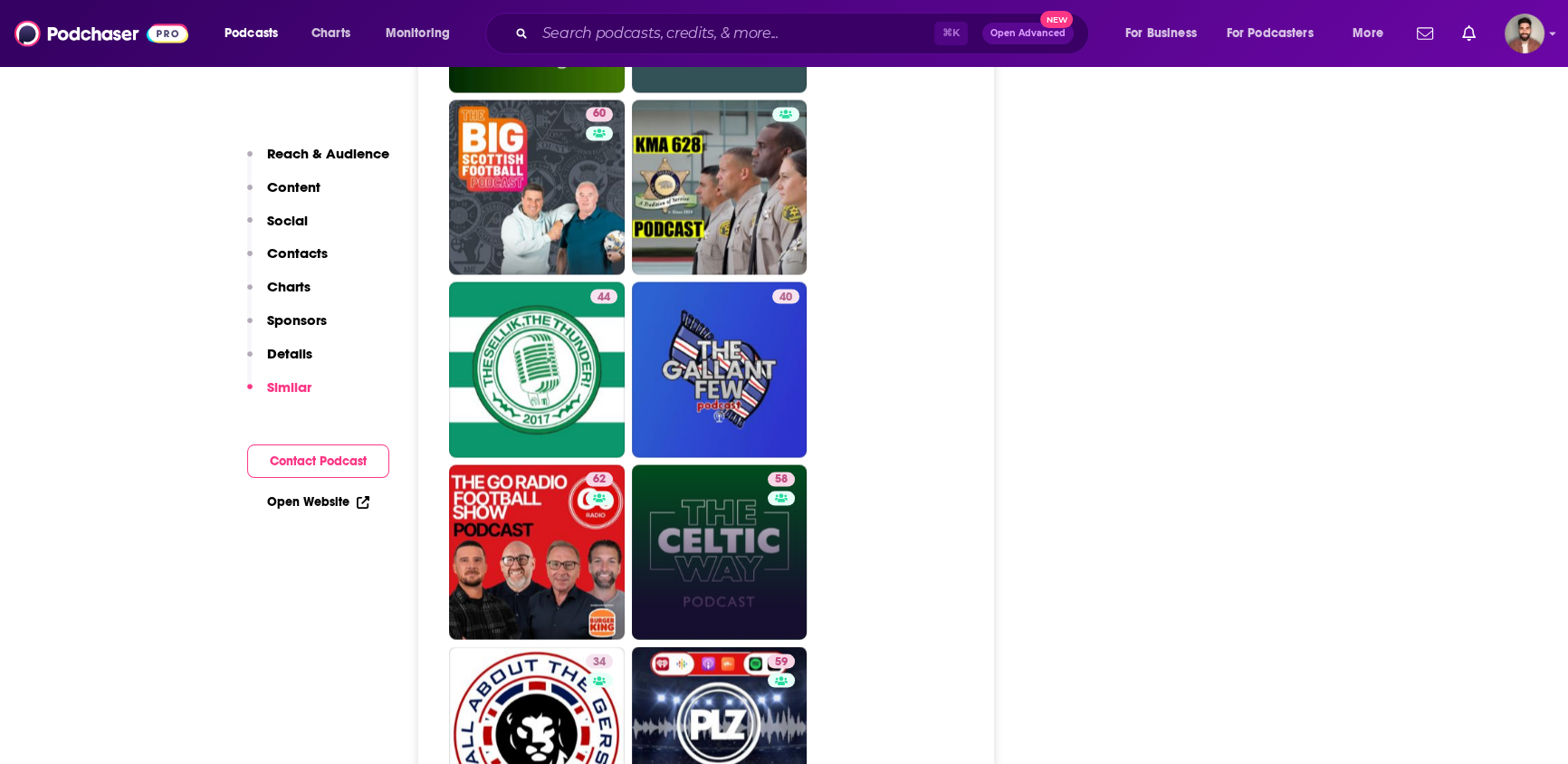
scroll to position [4200, 0]
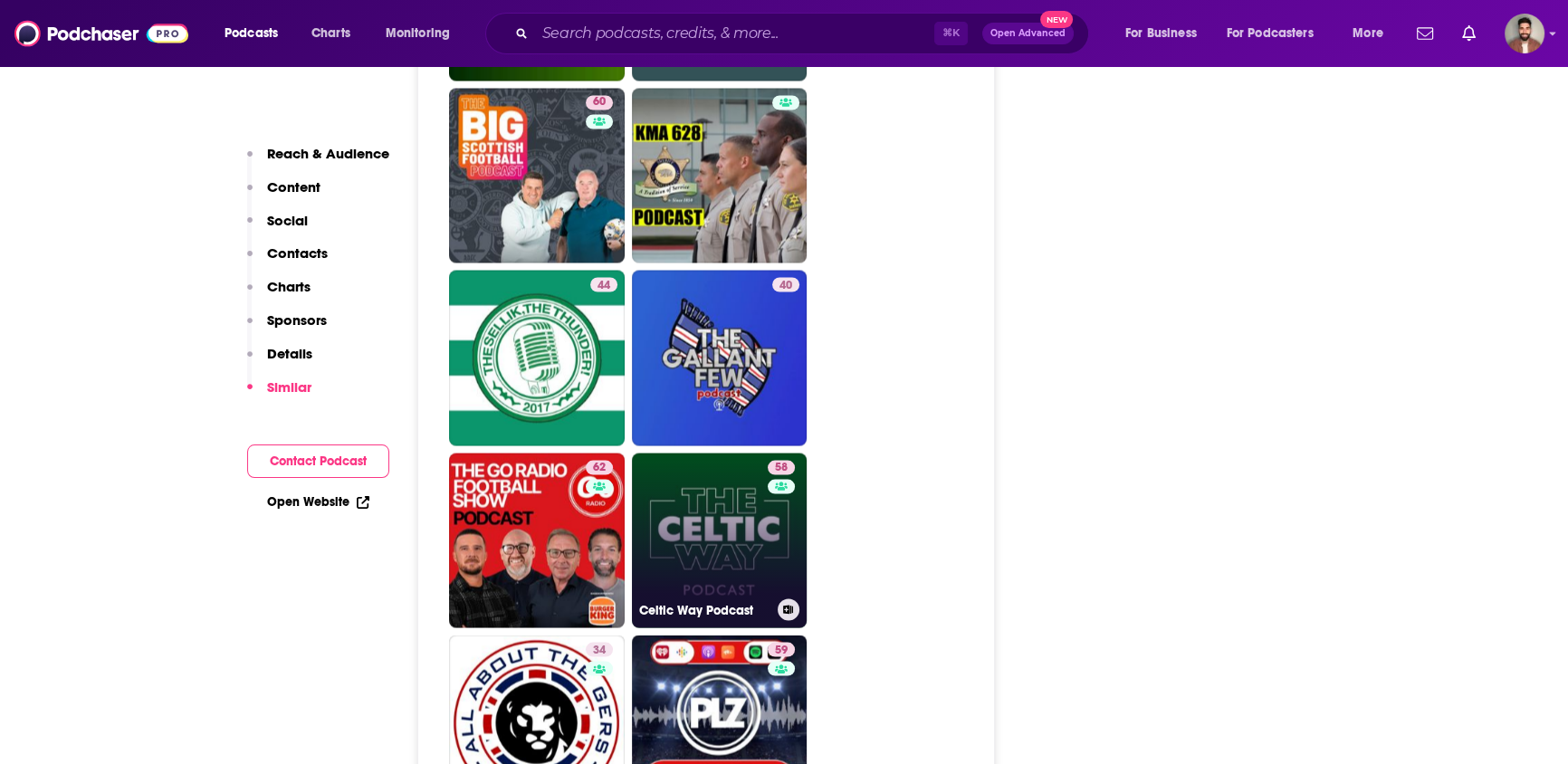
click at [747, 463] on link "58 Celtic Way Podcast" at bounding box center [719, 540] width 175 height 176
type input "https://www.podchaser.com/podcasts/celtic-way-podcast-2161806"
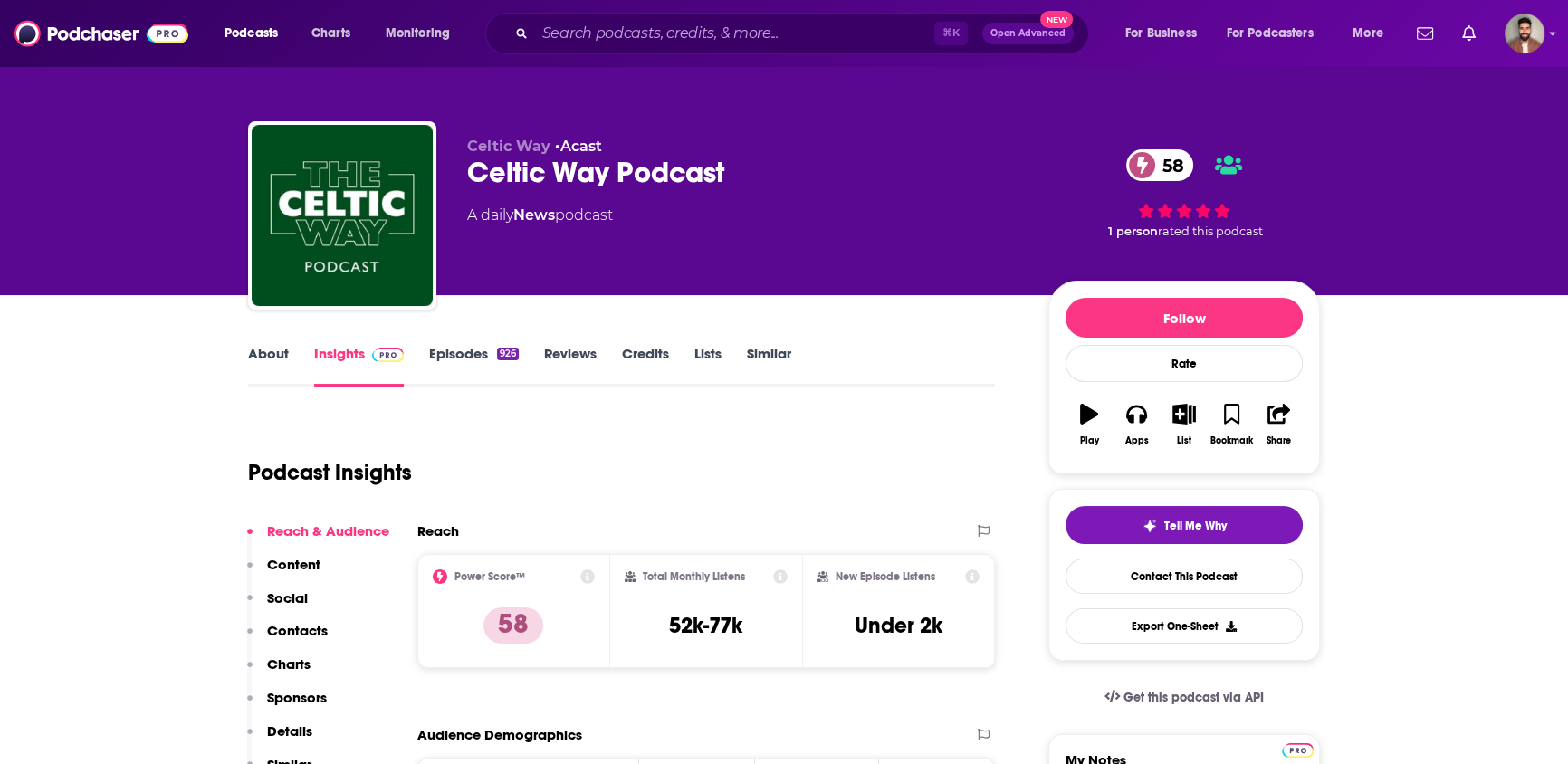
click at [284, 357] on link "About" at bounding box center [267, 366] width 40 height 41
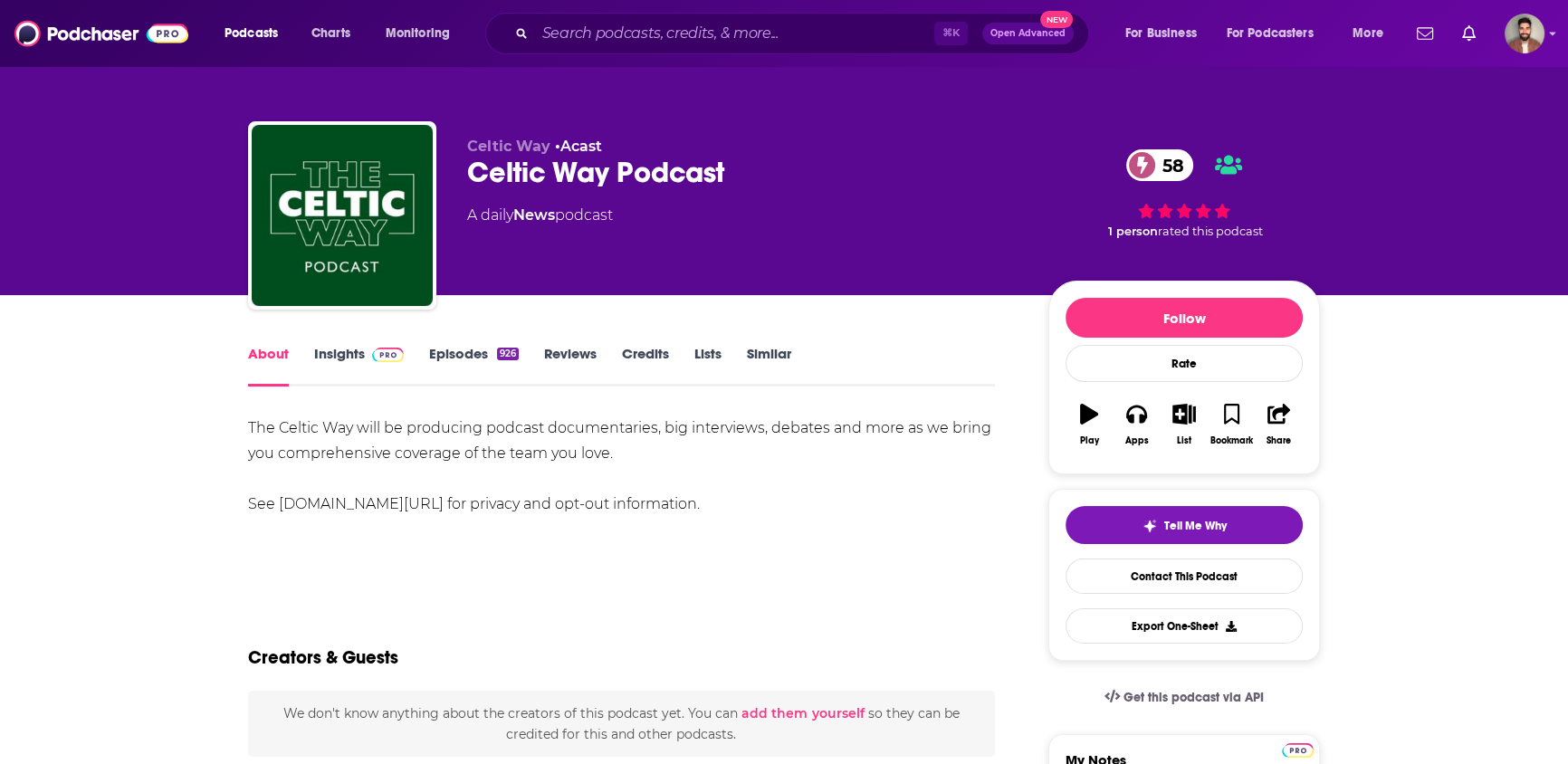
click at [345, 354] on link "Insights" at bounding box center [358, 366] width 89 height 41
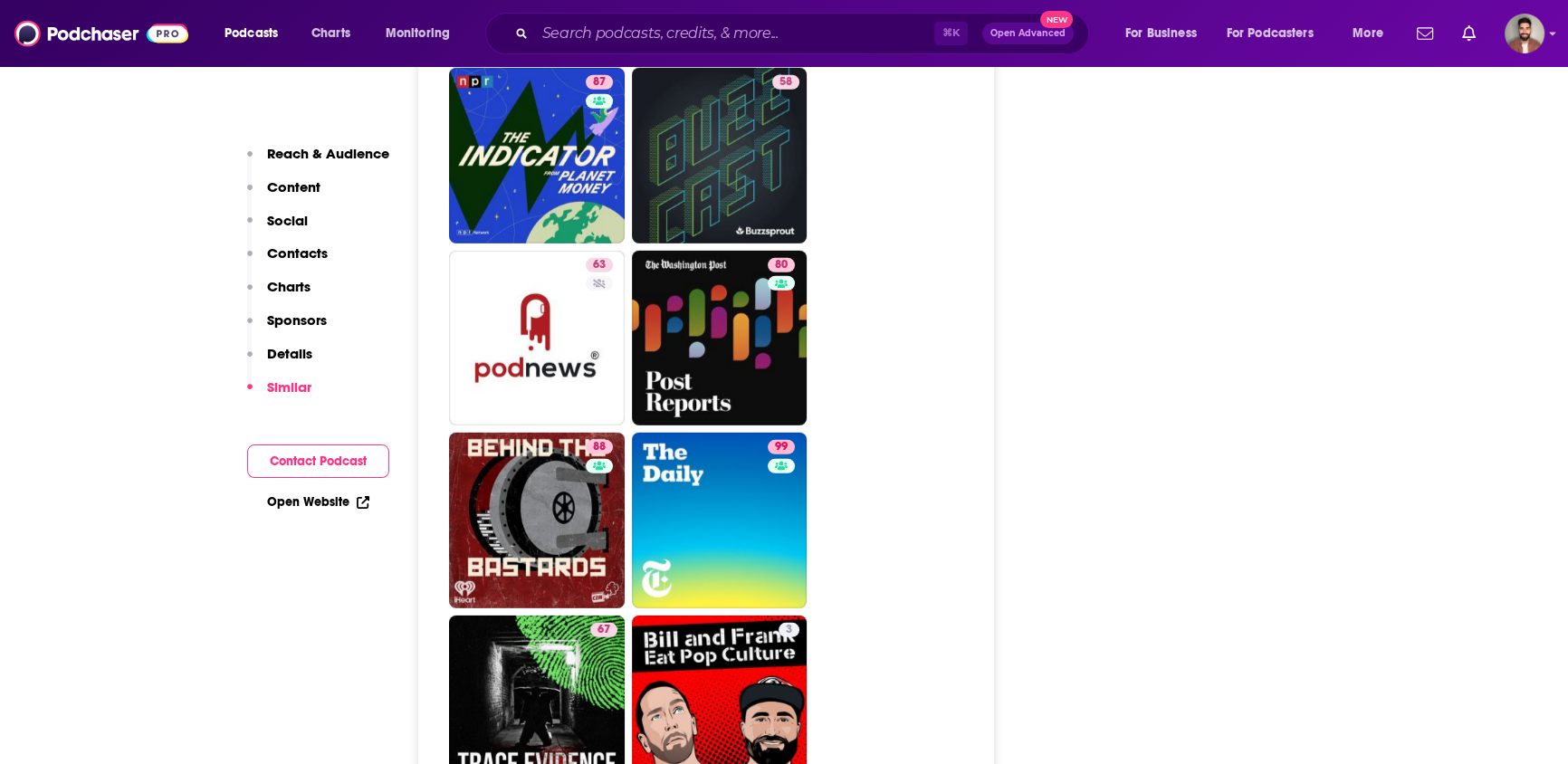
scroll to position [6539, 0]
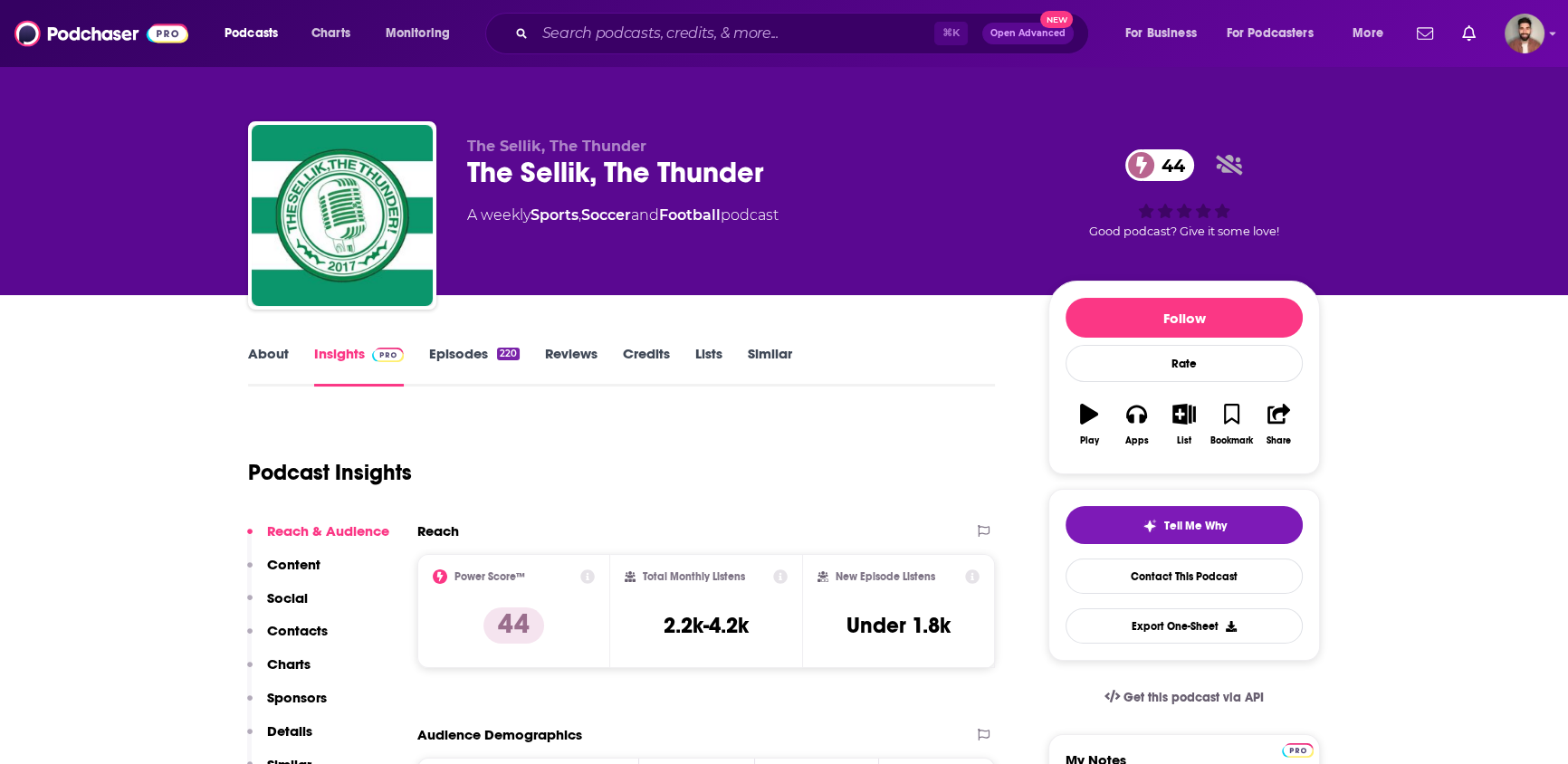
click at [258, 354] on link "About" at bounding box center [267, 366] width 40 height 41
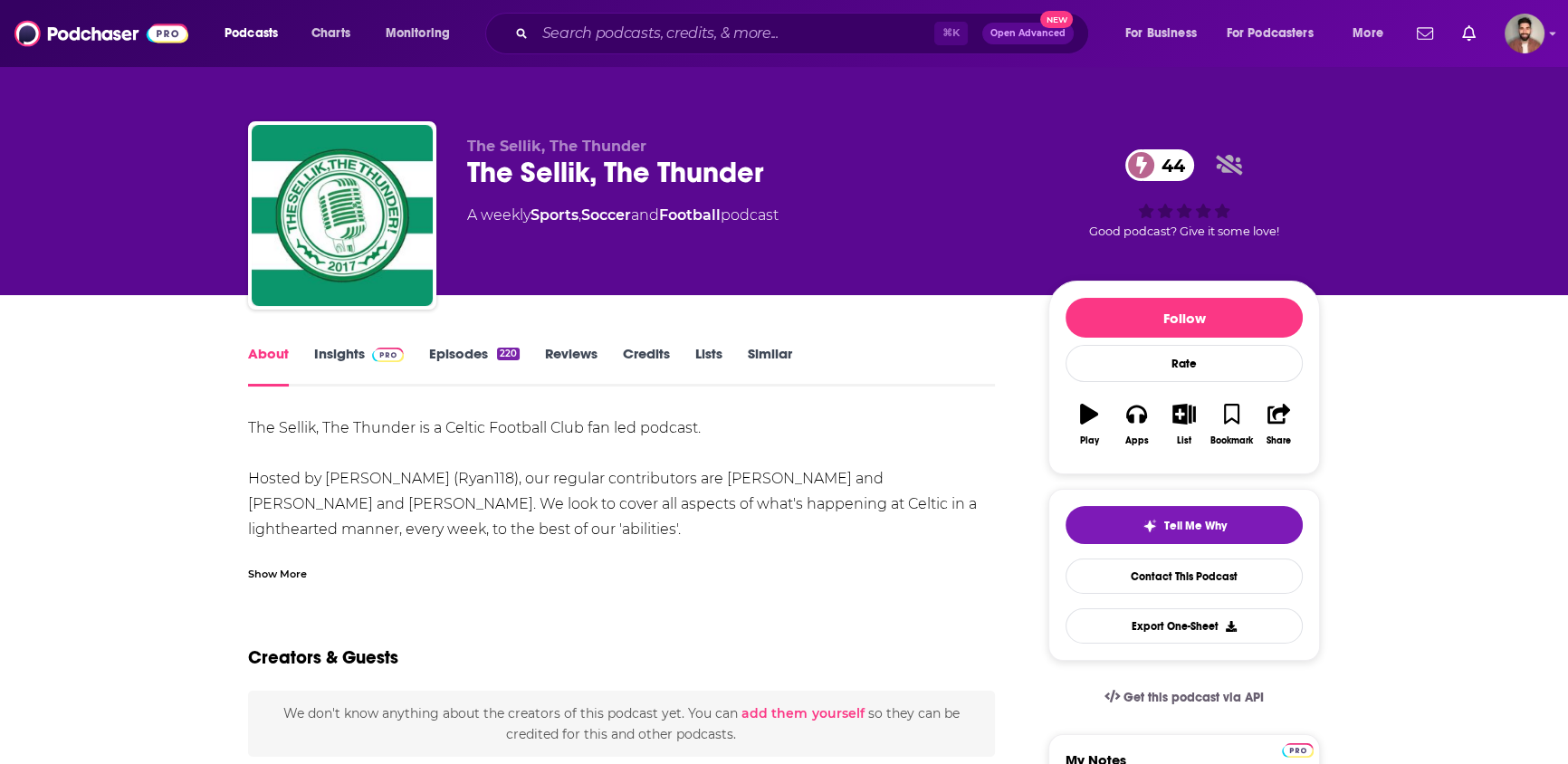
click at [510, 476] on div "The Sellik, The Thunder is a Celtic Football Club fan led podcast. Hosted by Ry…" at bounding box center [621, 656] width 747 height 481
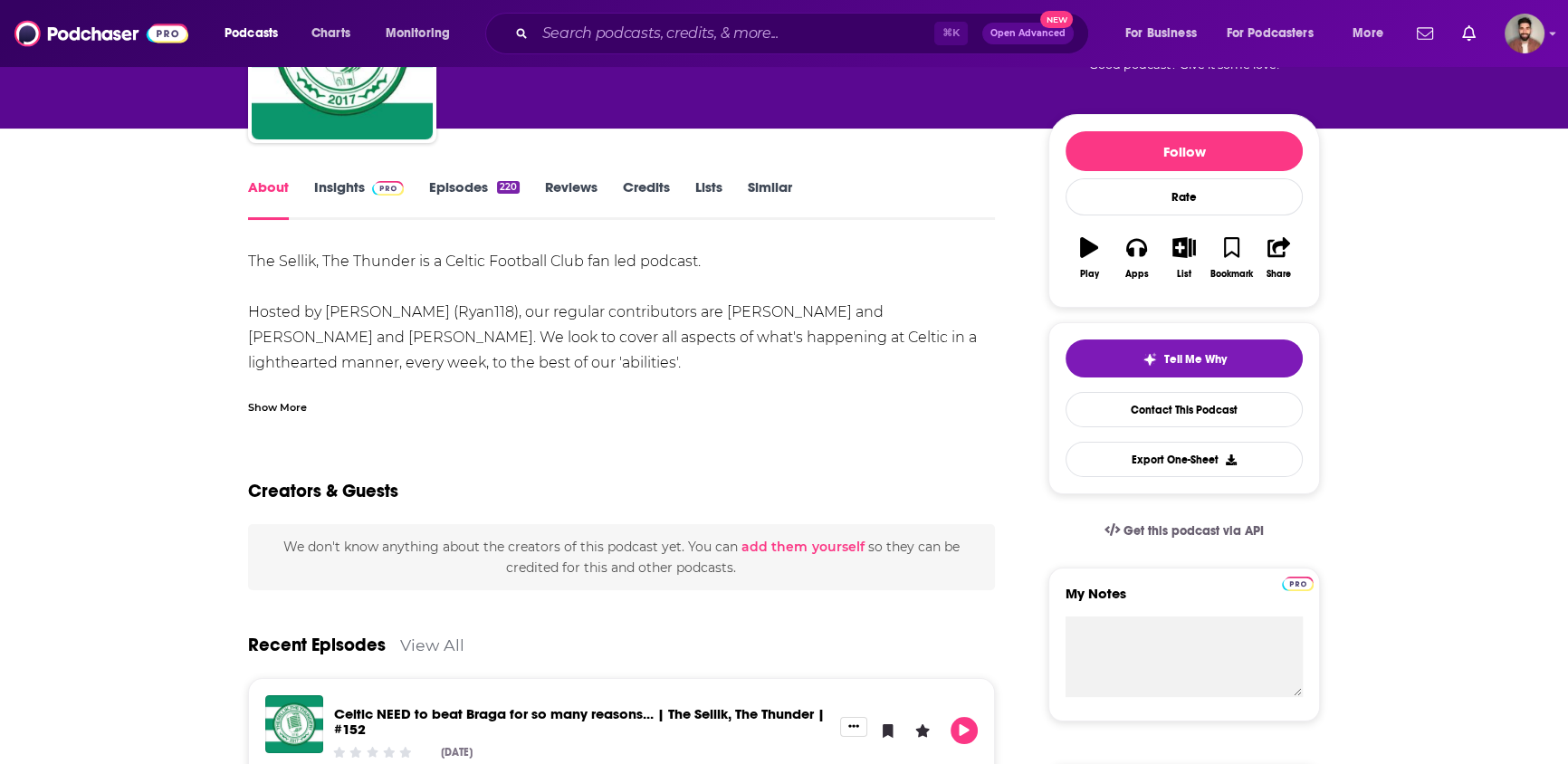
scroll to position [149, 0]
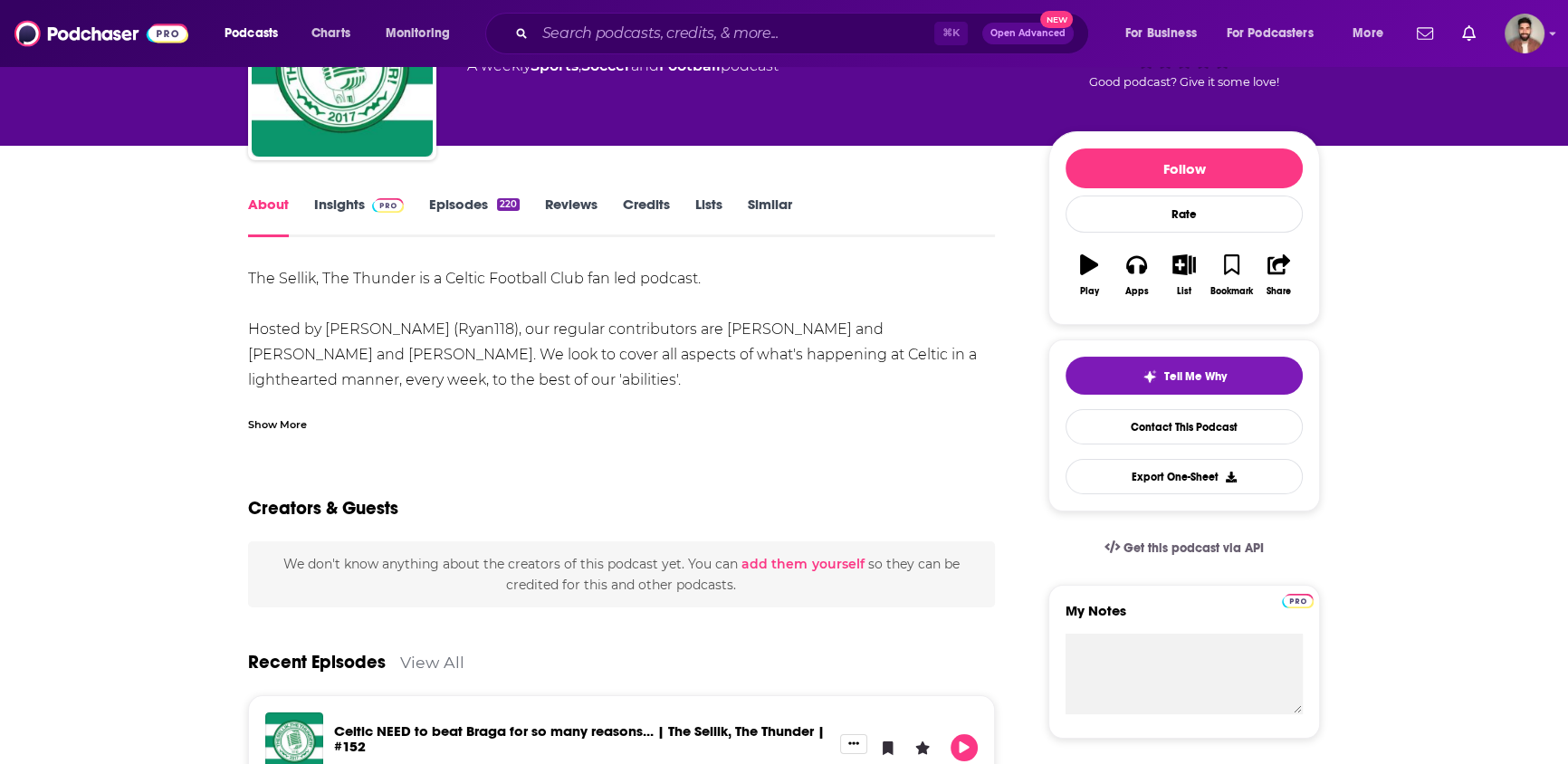
click at [312, 192] on div "About Insights Episodes 220 Reviews Credits Lists Similar" at bounding box center [621, 214] width 747 height 44
click at [321, 202] on link "Insights" at bounding box center [358, 216] width 89 height 41
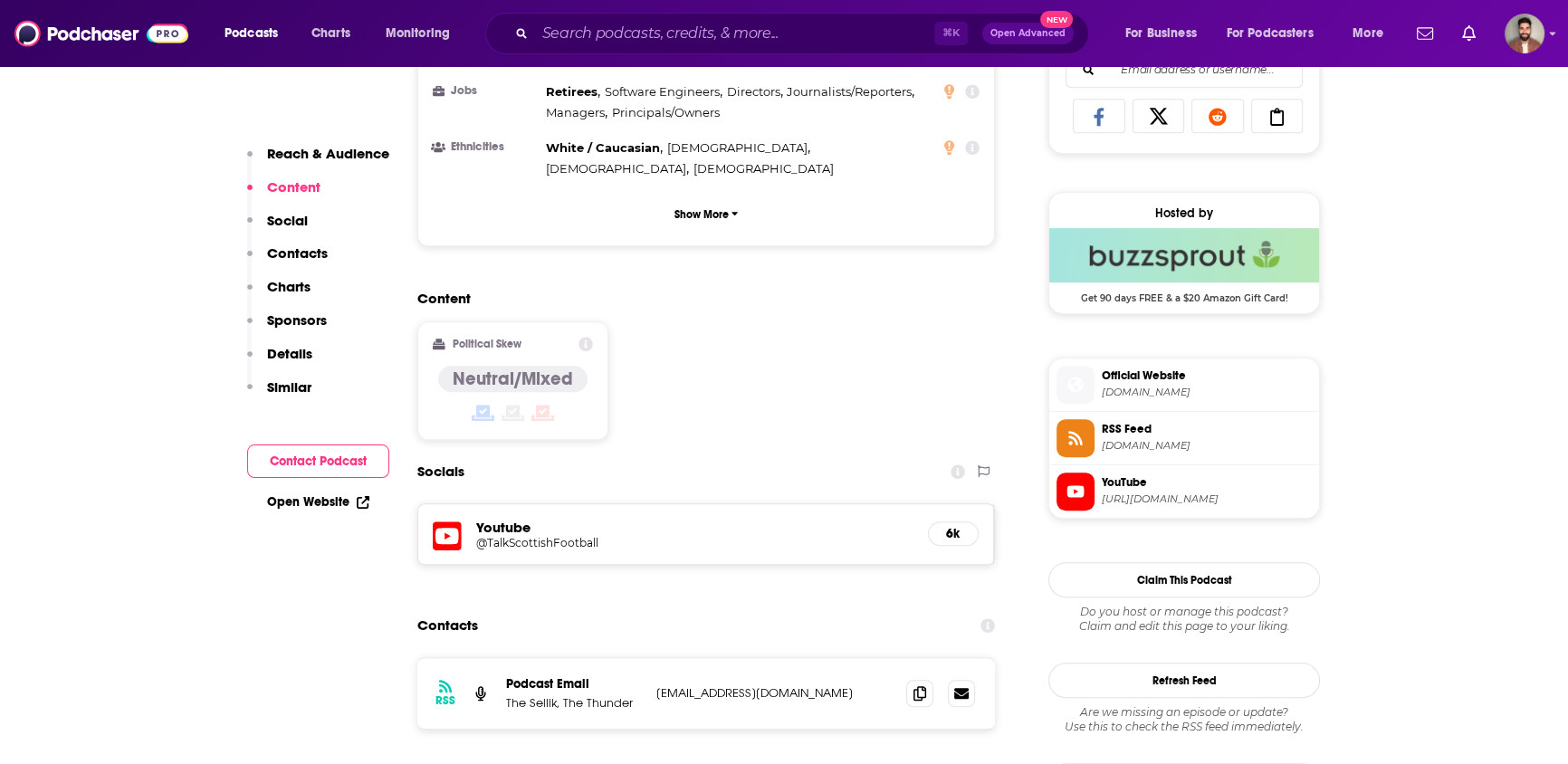
scroll to position [1211, 0]
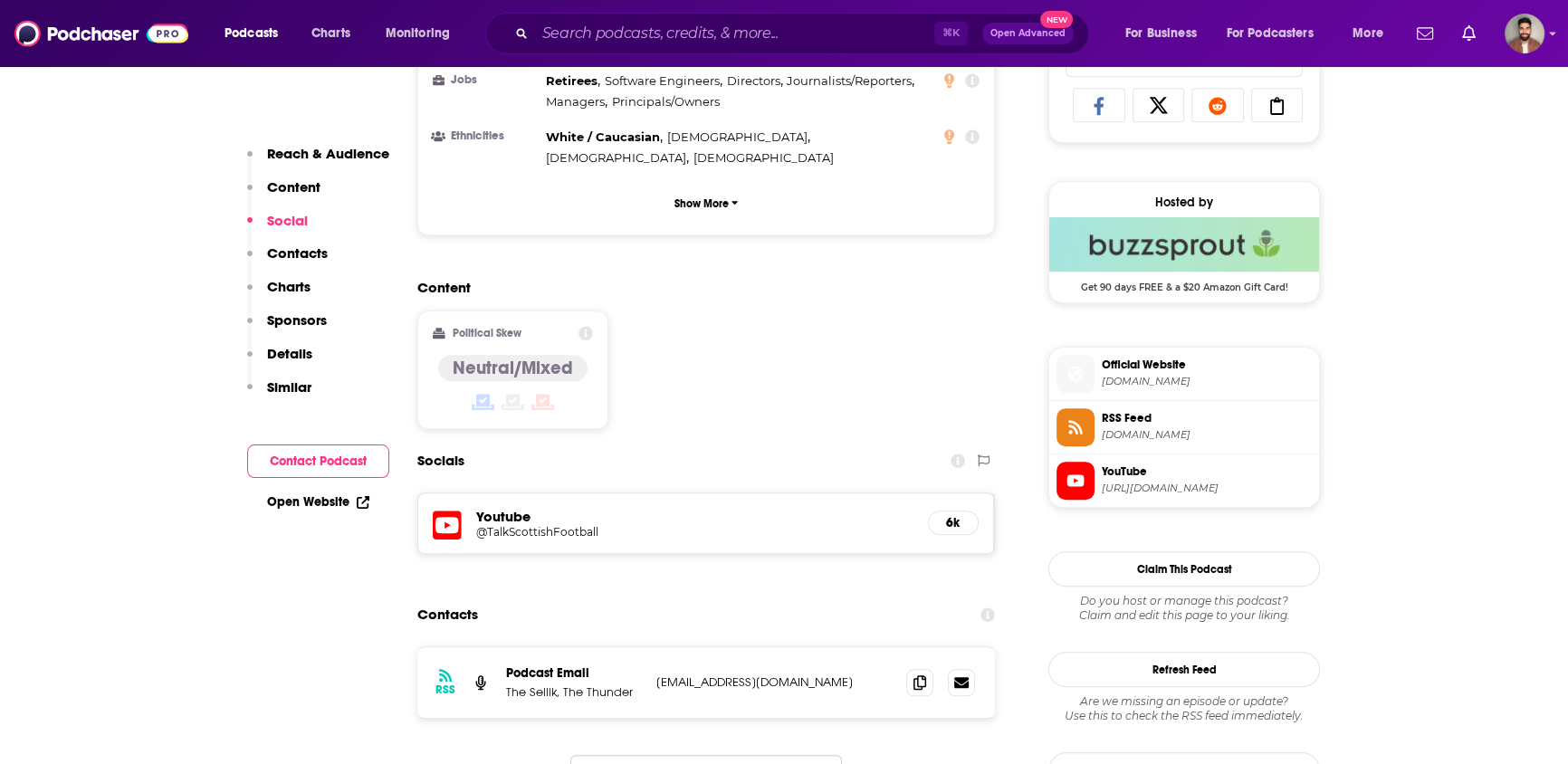
click at [513, 508] on h5 "Youtube" at bounding box center [694, 516] width 437 height 17
click at [507, 525] on h5 "@TalkScottishFootball" at bounding box center [620, 531] width 290 height 13
drag, startPoint x: 791, startPoint y: 575, endPoint x: 656, endPoint y: 579, distance: 135.1
click at [656, 675] on p "ryan118youtube@hotmail.com" at bounding box center [773, 682] width 236 height 15
copy p "ryan118youtube@hotmail.com"
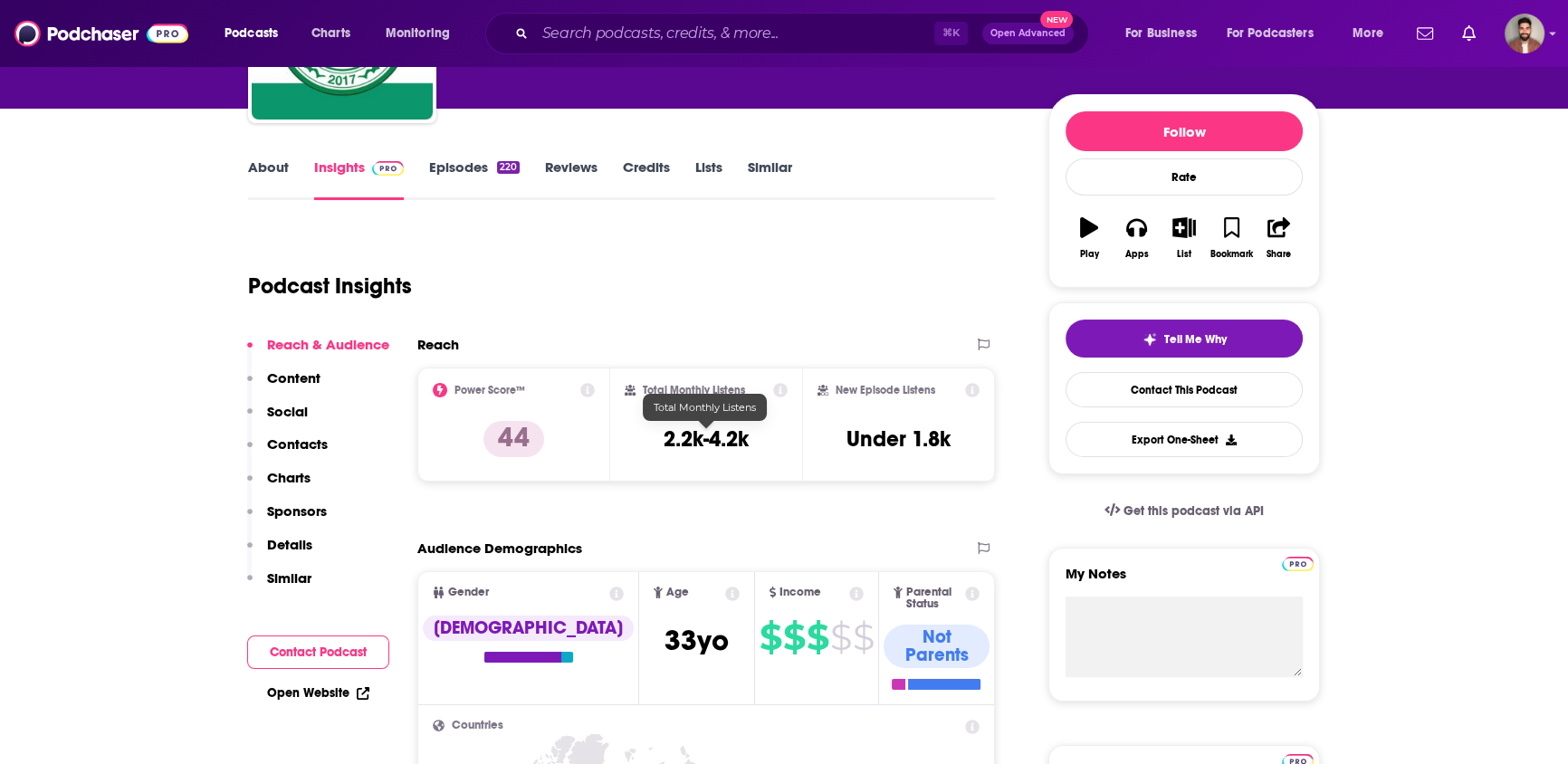
scroll to position [0, 0]
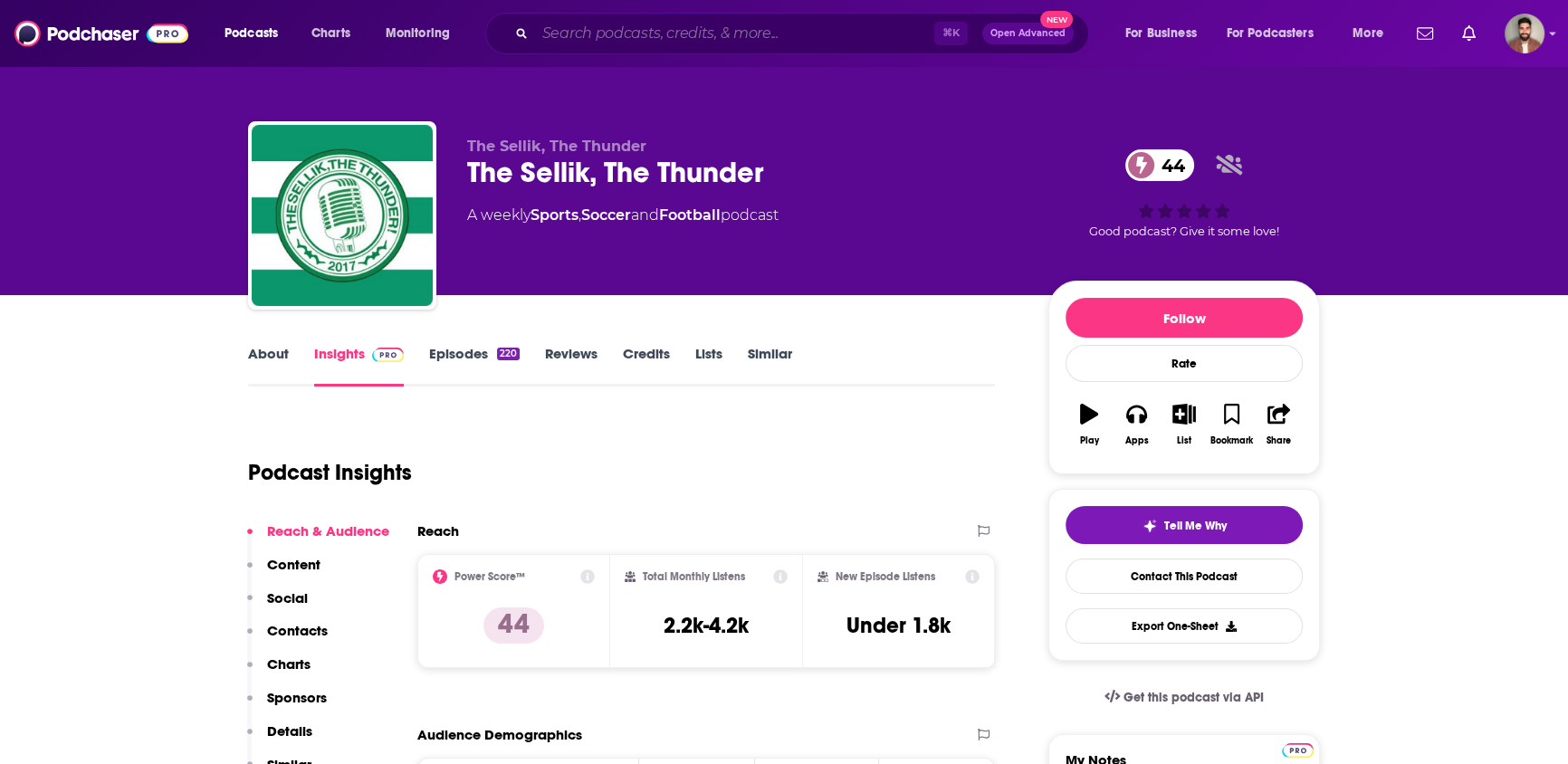
click at [735, 34] on input "Search podcasts, credits, & more..." at bounding box center [734, 33] width 399 height 29
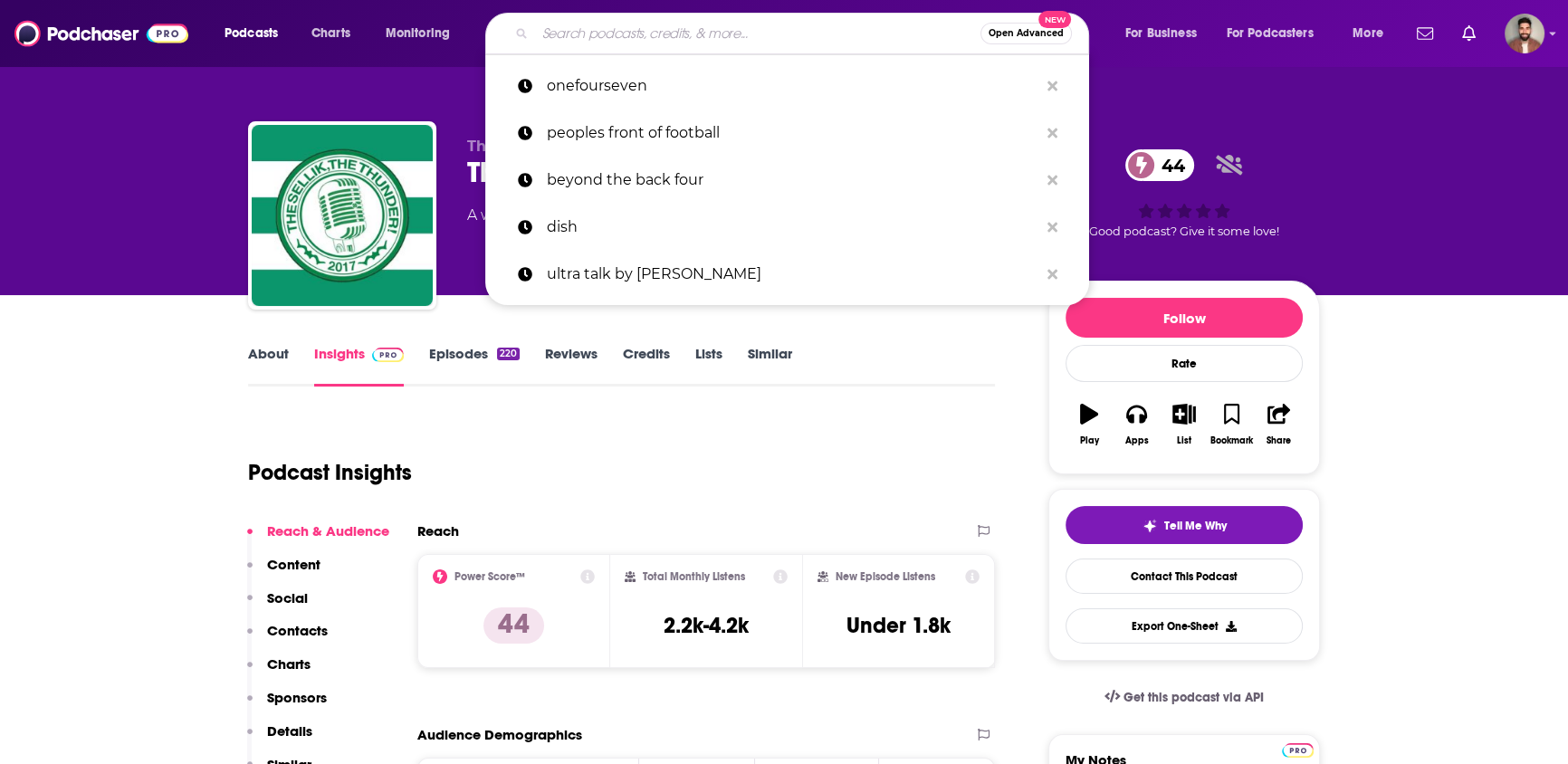
paste input "Scarfey Spurs Talk Podcast"
type input "Scarfey Spurs Talk Podcast"
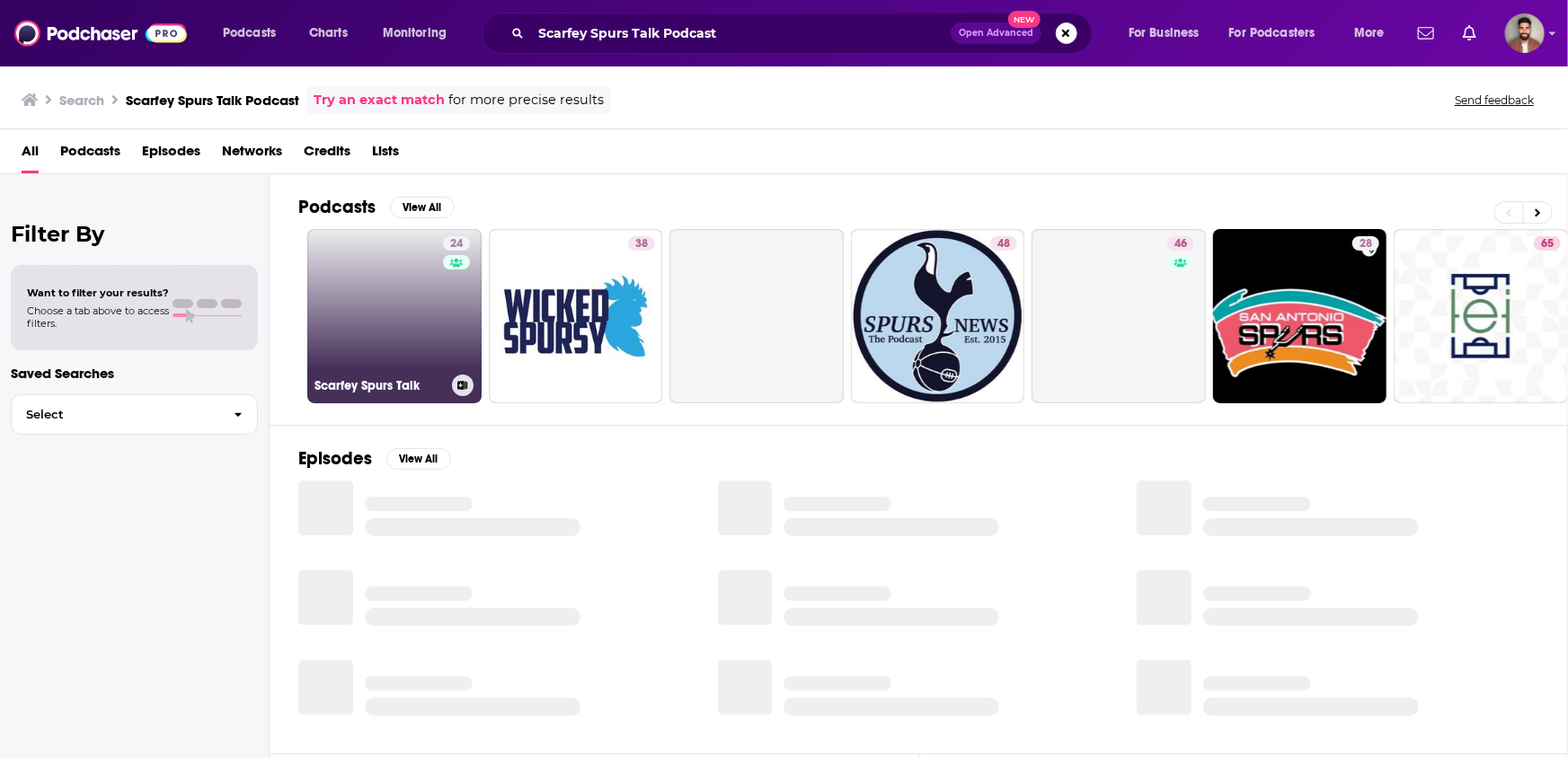
click at [417, 329] on link "24 Scarfey Spurs Talk" at bounding box center [394, 316] width 174 height 174
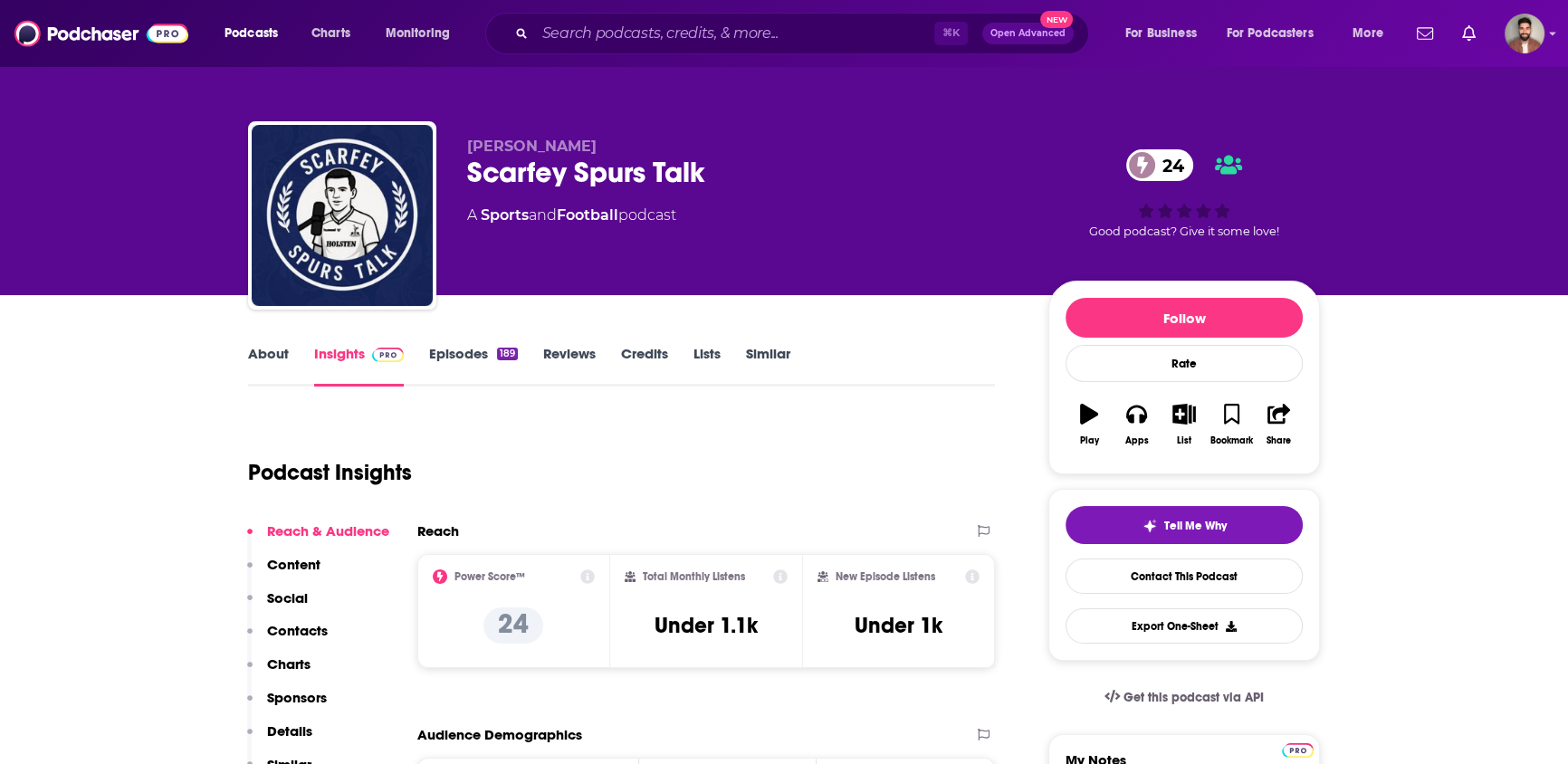
click at [272, 349] on link "About" at bounding box center [267, 366] width 40 height 41
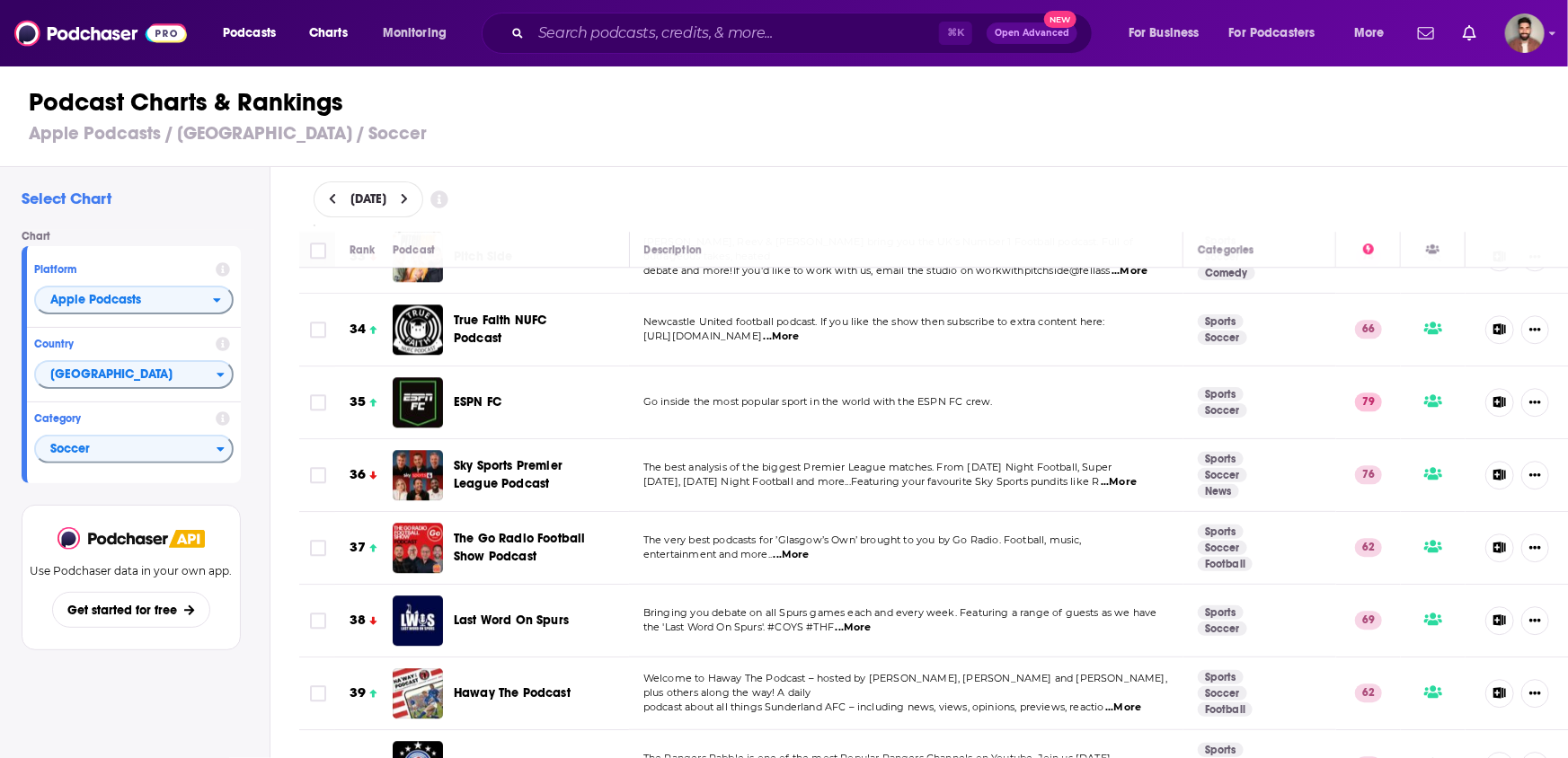
scroll to position [2453, 0]
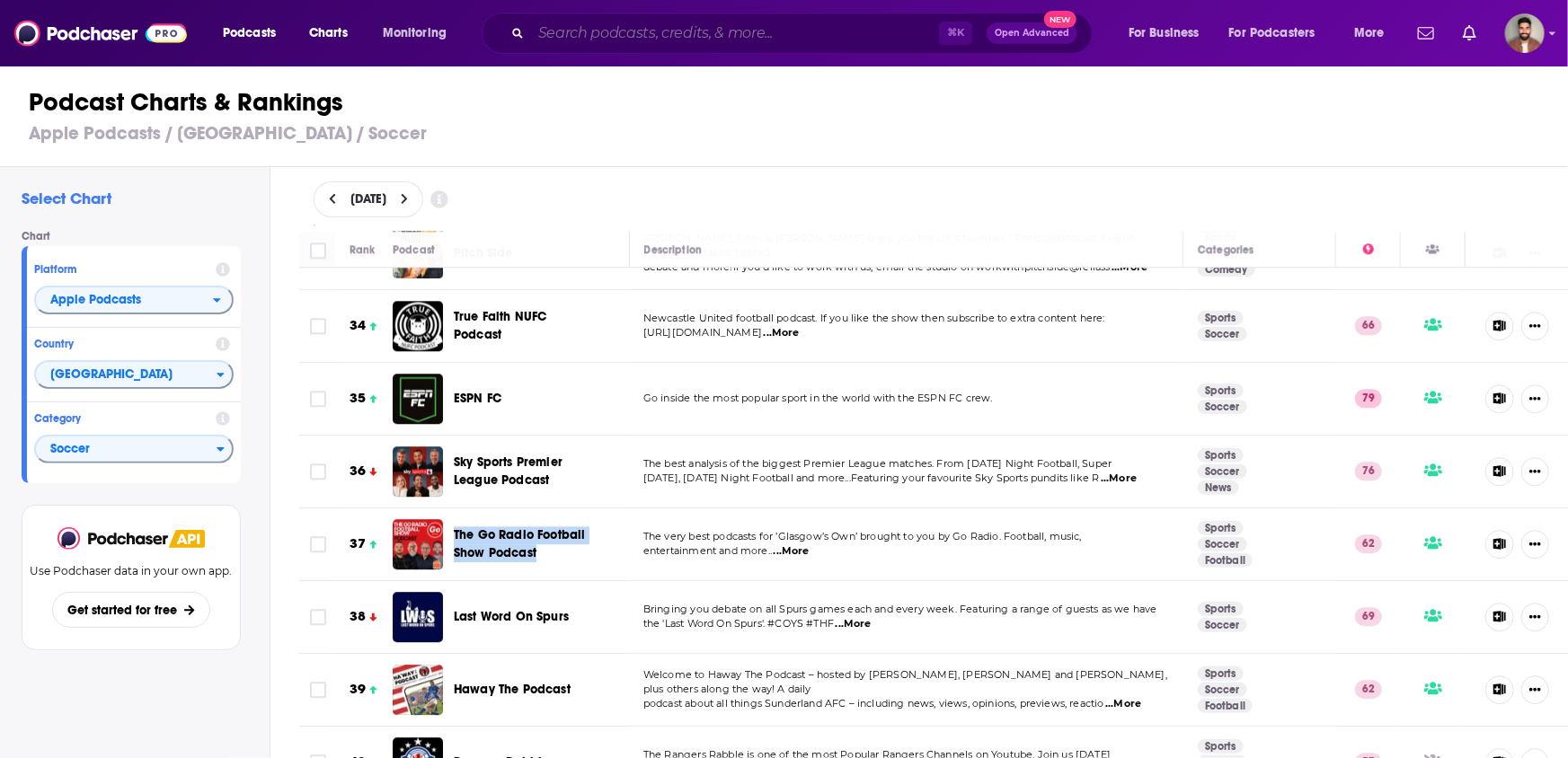
click at [638, 29] on input "Search podcasts, credits, & more..." at bounding box center [735, 33] width 408 height 29
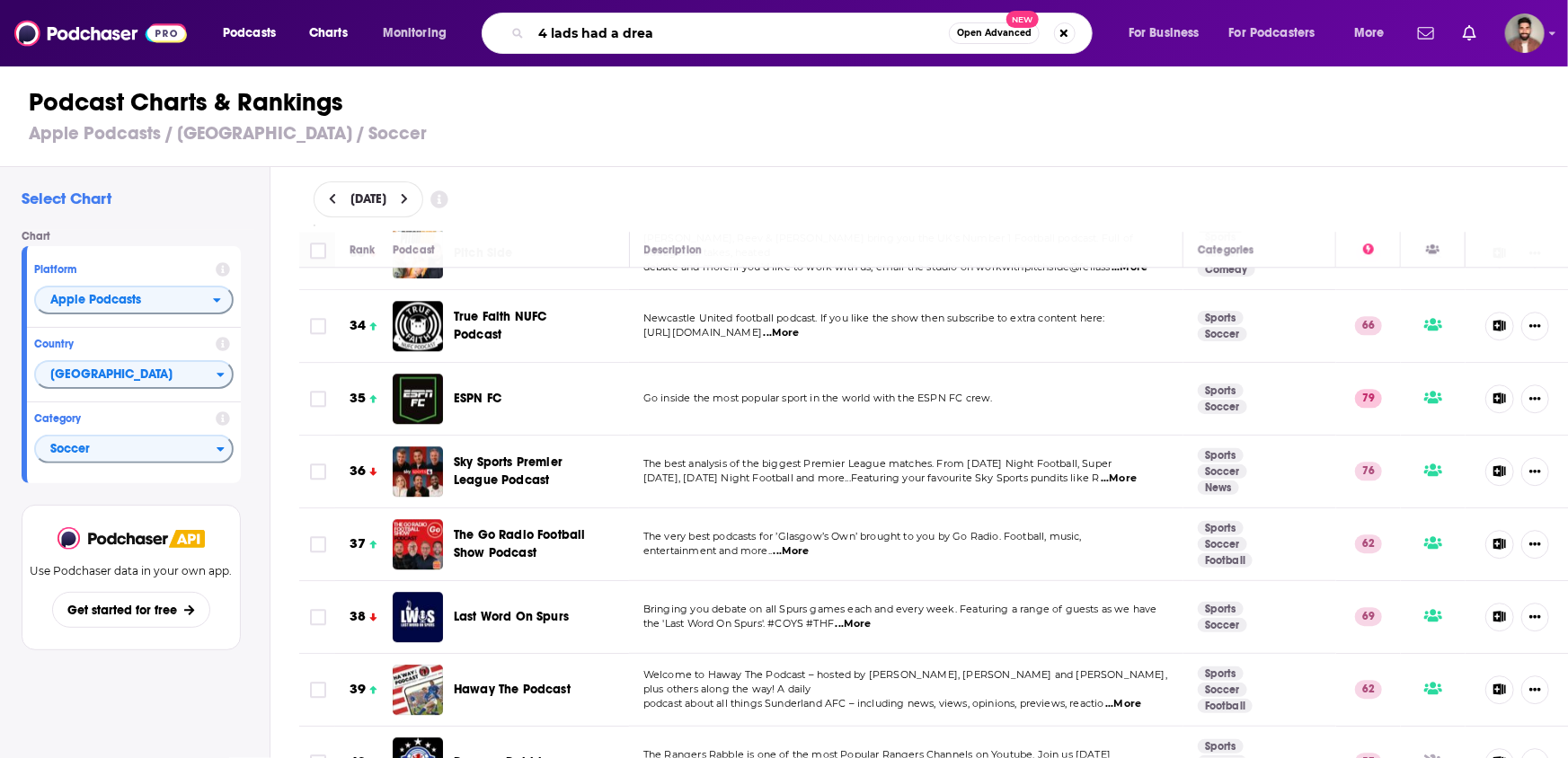
type input "4 lads had a dream"
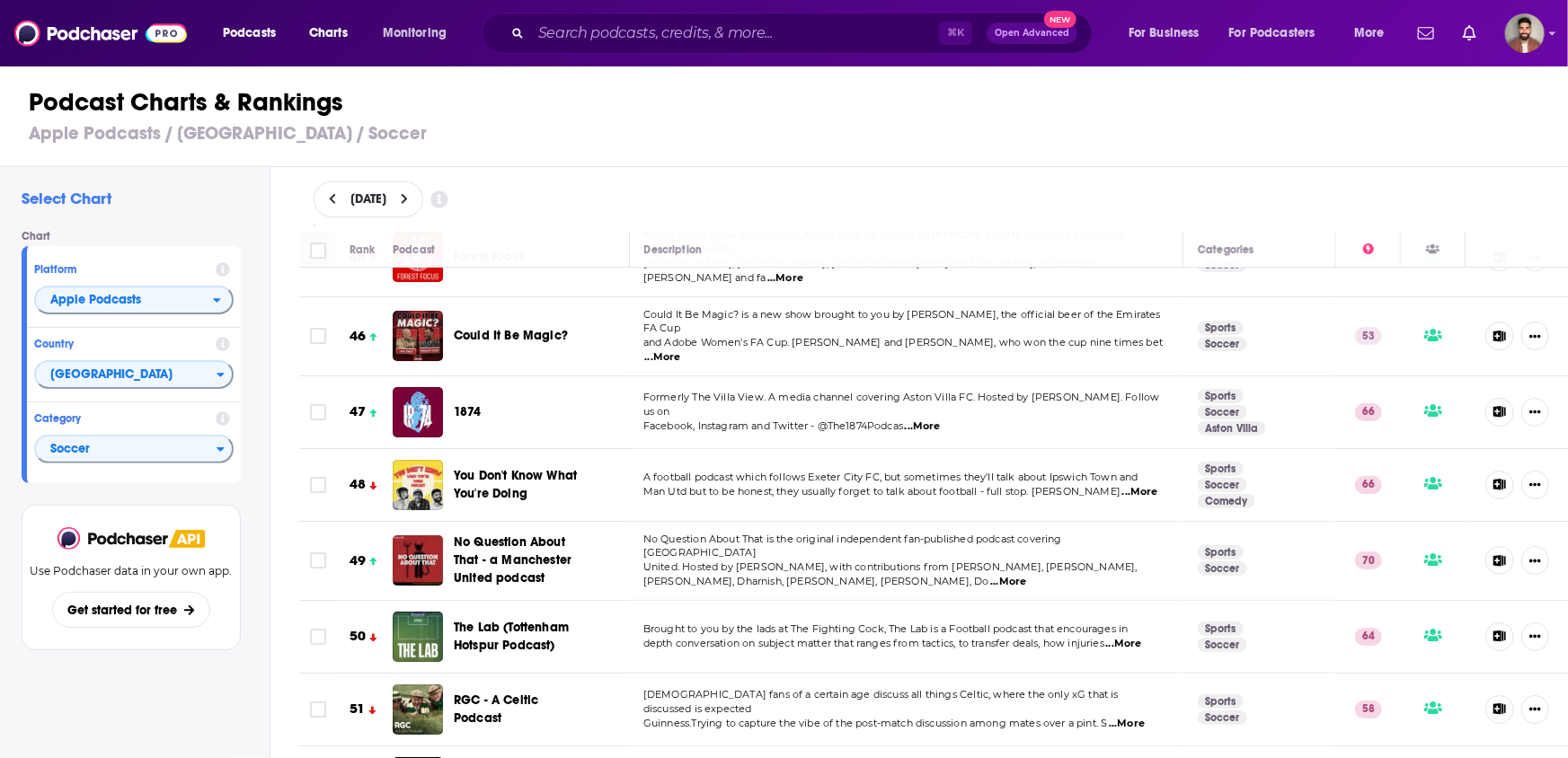
scroll to position [3330, 0]
click at [631, 378] on td "Formerly The Villa View. A media channel covering Aston Villa FC. Hosted by Dan…" at bounding box center [906, 412] width 554 height 73
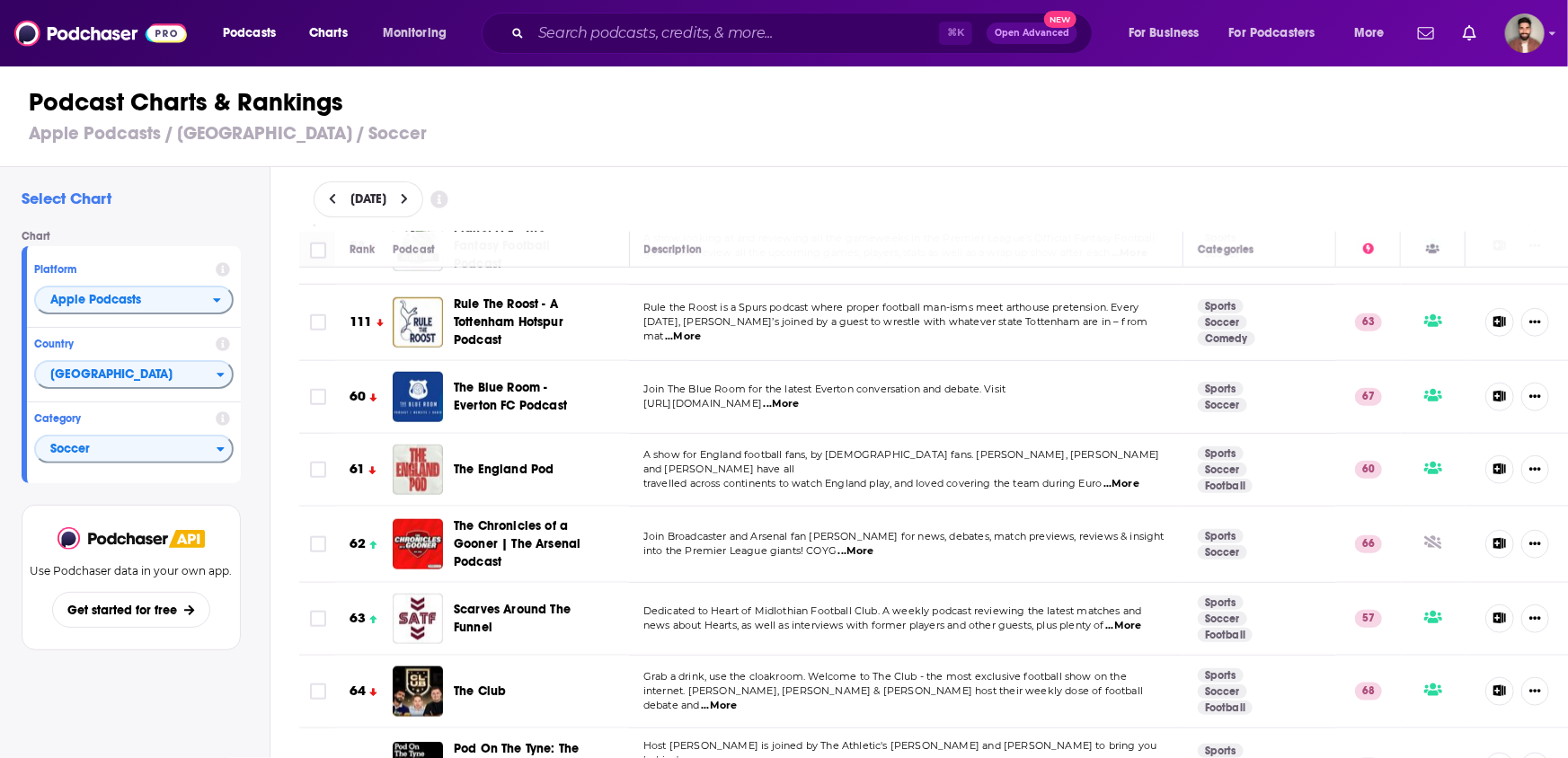
scroll to position [4320, 0]
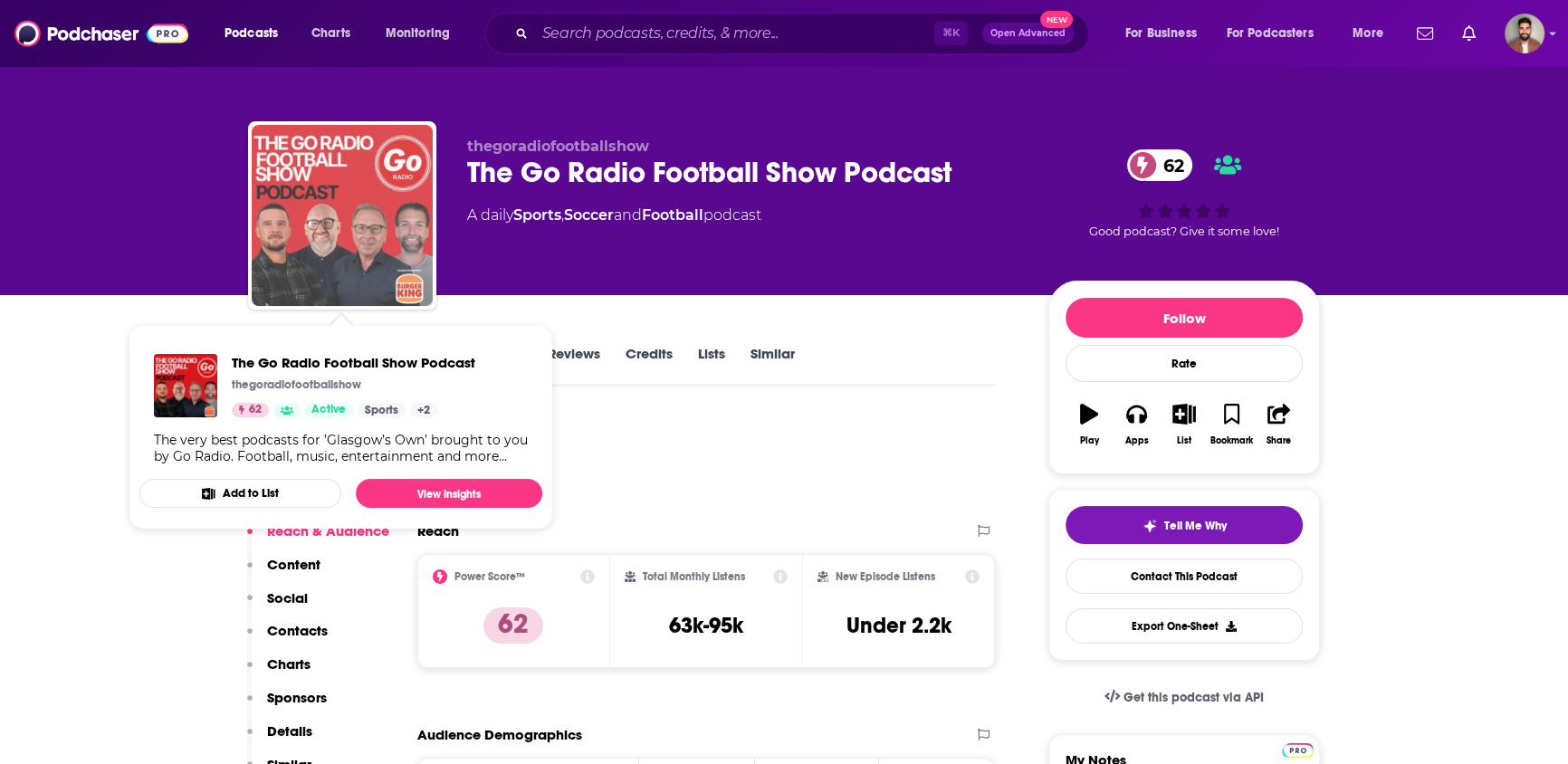
click at [389, 277] on img "The Go Radio Football Show Podcast" at bounding box center [342, 215] width 181 height 181
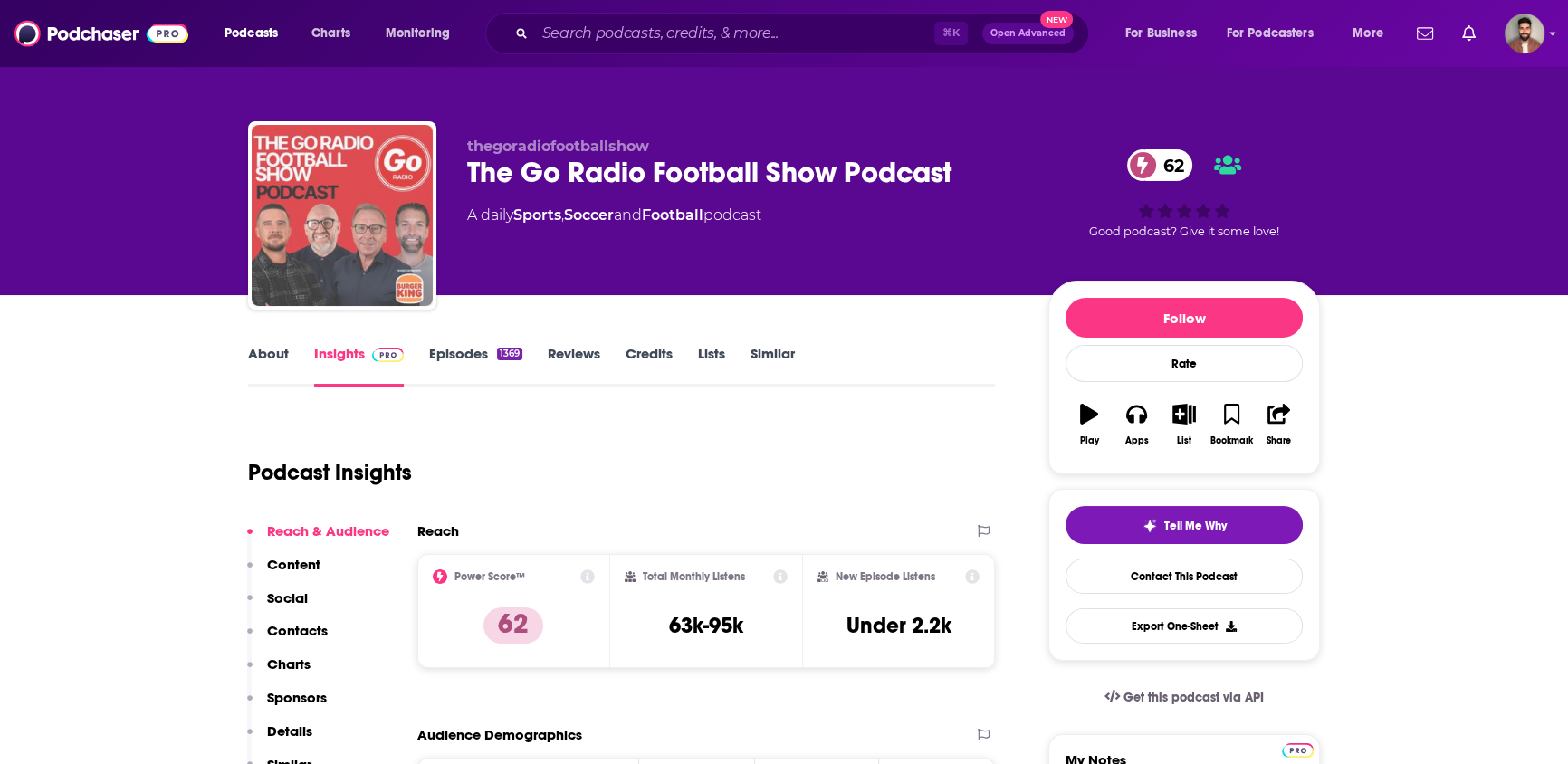
click at [381, 243] on img "The Go Radio Football Show Podcast" at bounding box center [342, 215] width 181 height 181
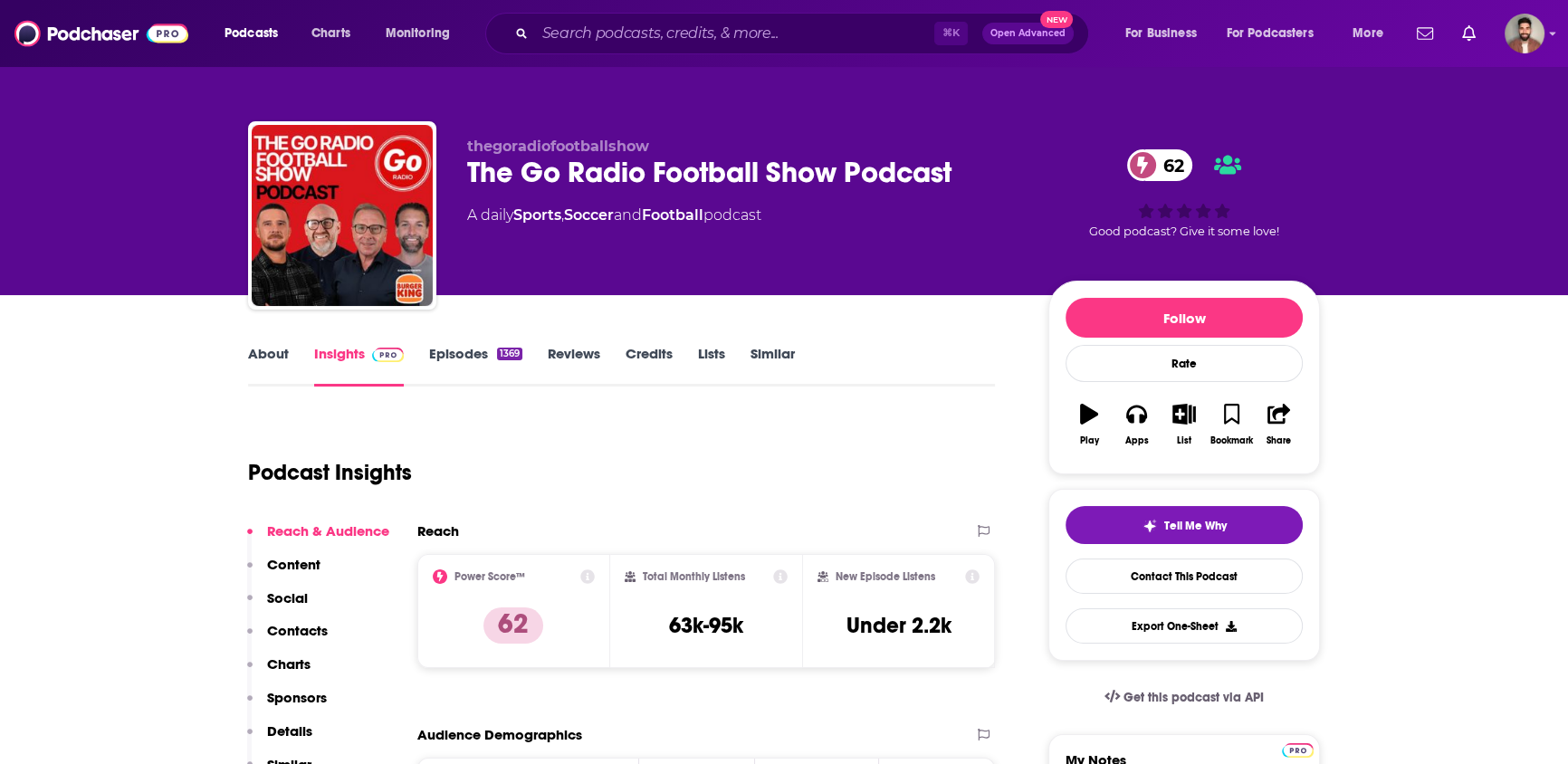
click at [149, 274] on div "thegoradiofootballshow The Go Radio Football Show Podcast 62 A daily Sports , S…" at bounding box center [784, 147] width 1568 height 295
click at [264, 356] on link "About" at bounding box center [267, 366] width 40 height 41
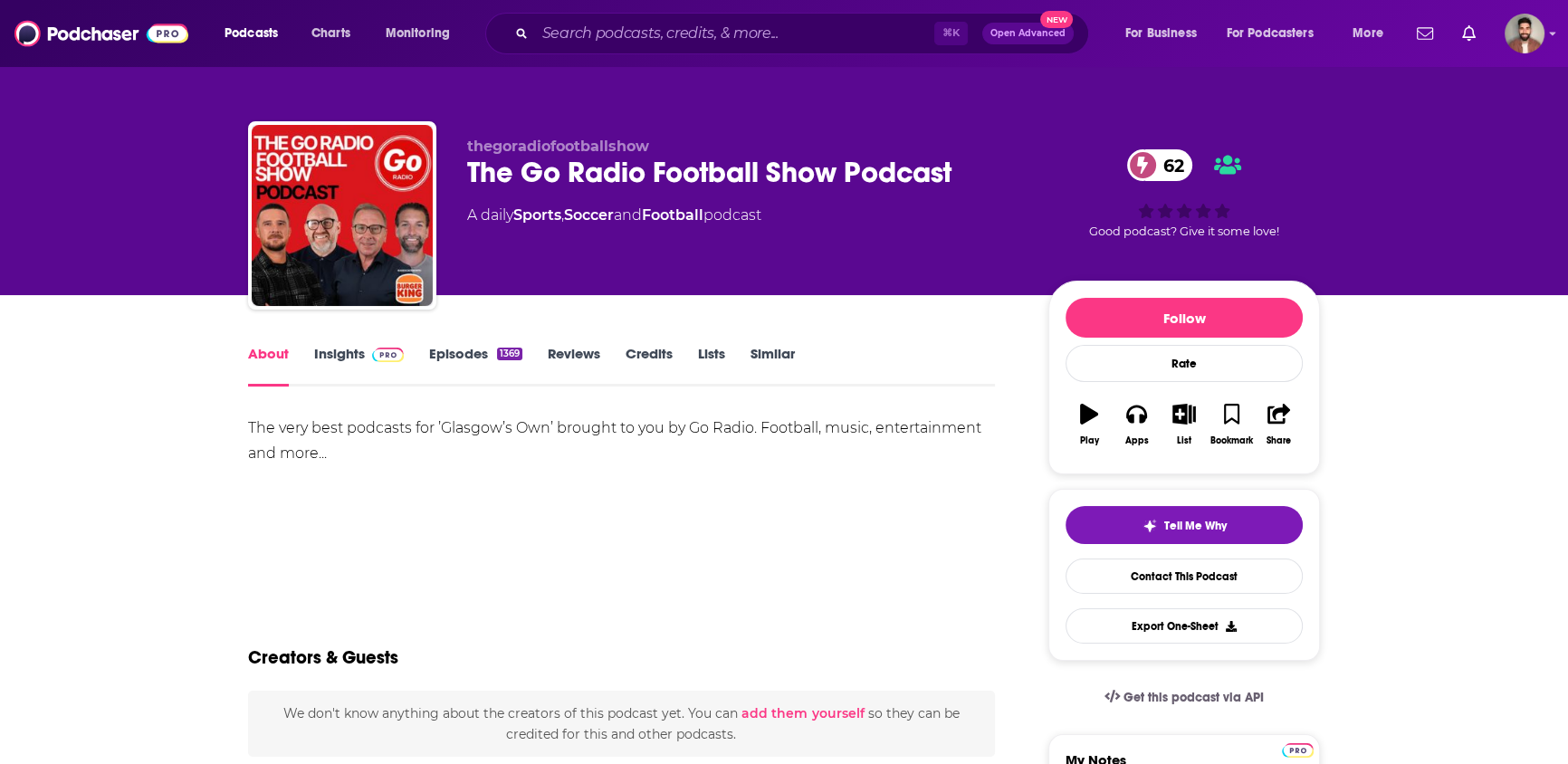
click at [388, 360] on img at bounding box center [388, 354] width 32 height 14
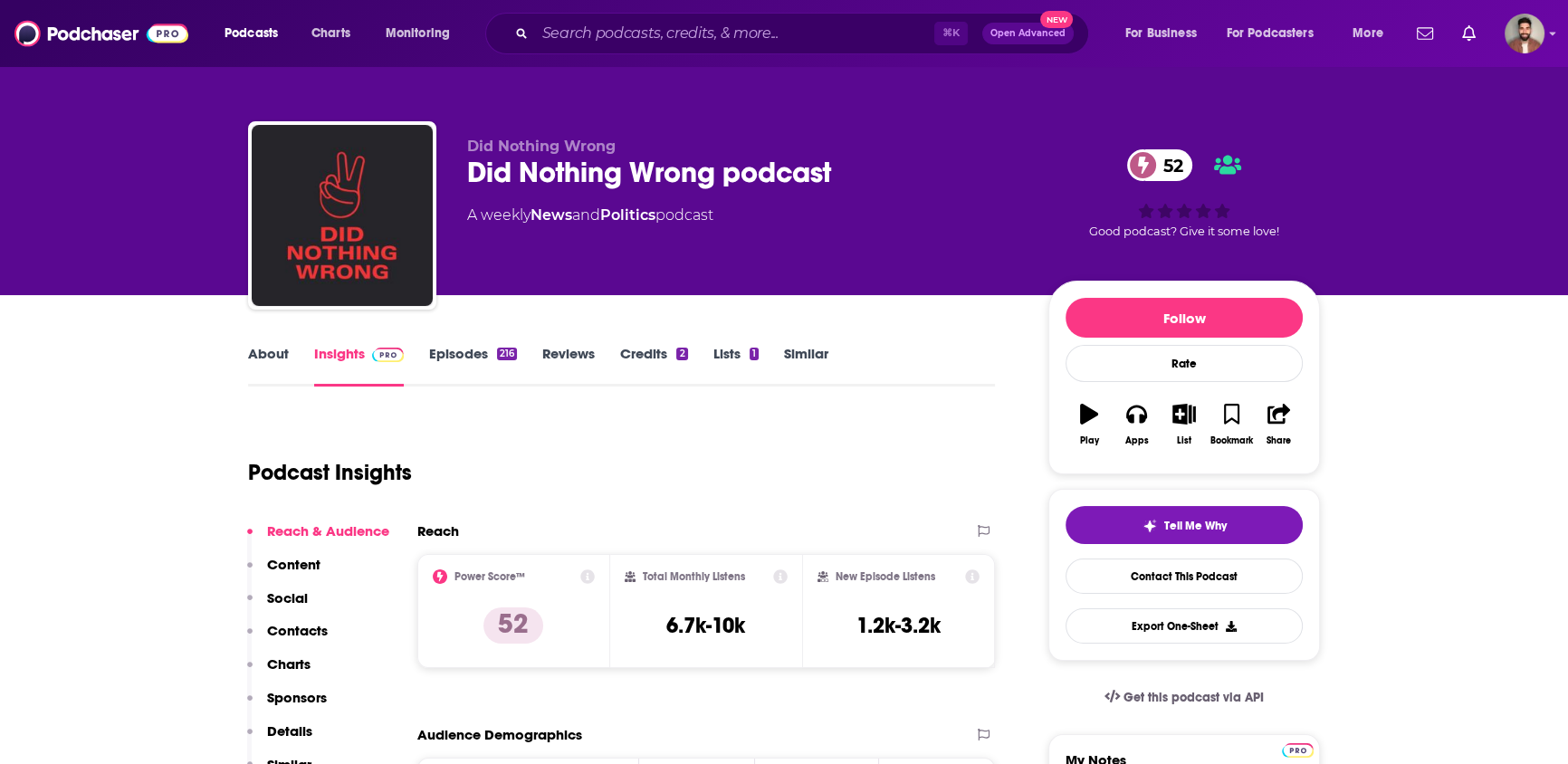
click at [271, 349] on link "About" at bounding box center [267, 366] width 40 height 41
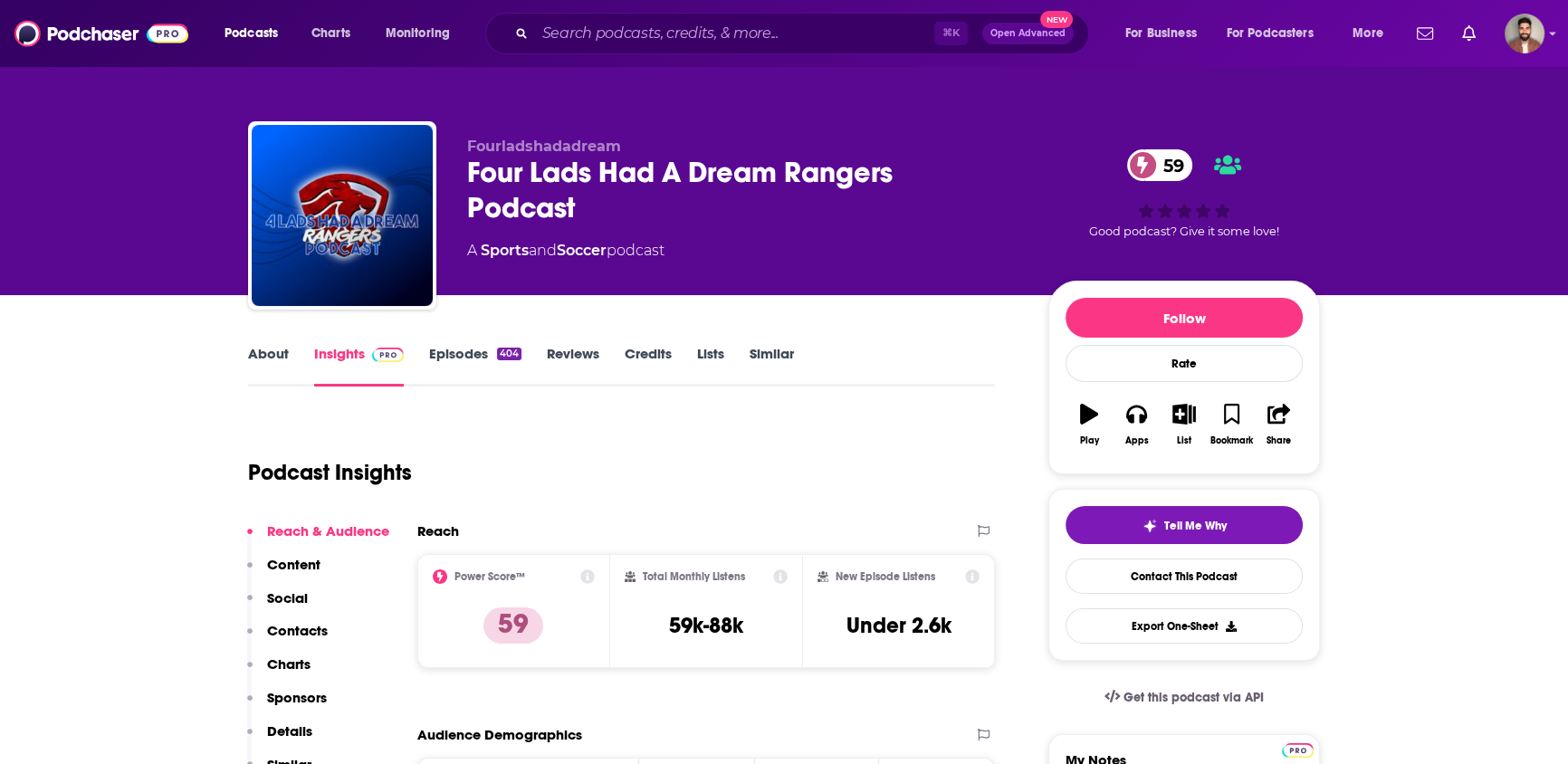
click at [278, 353] on link "About" at bounding box center [267, 366] width 40 height 41
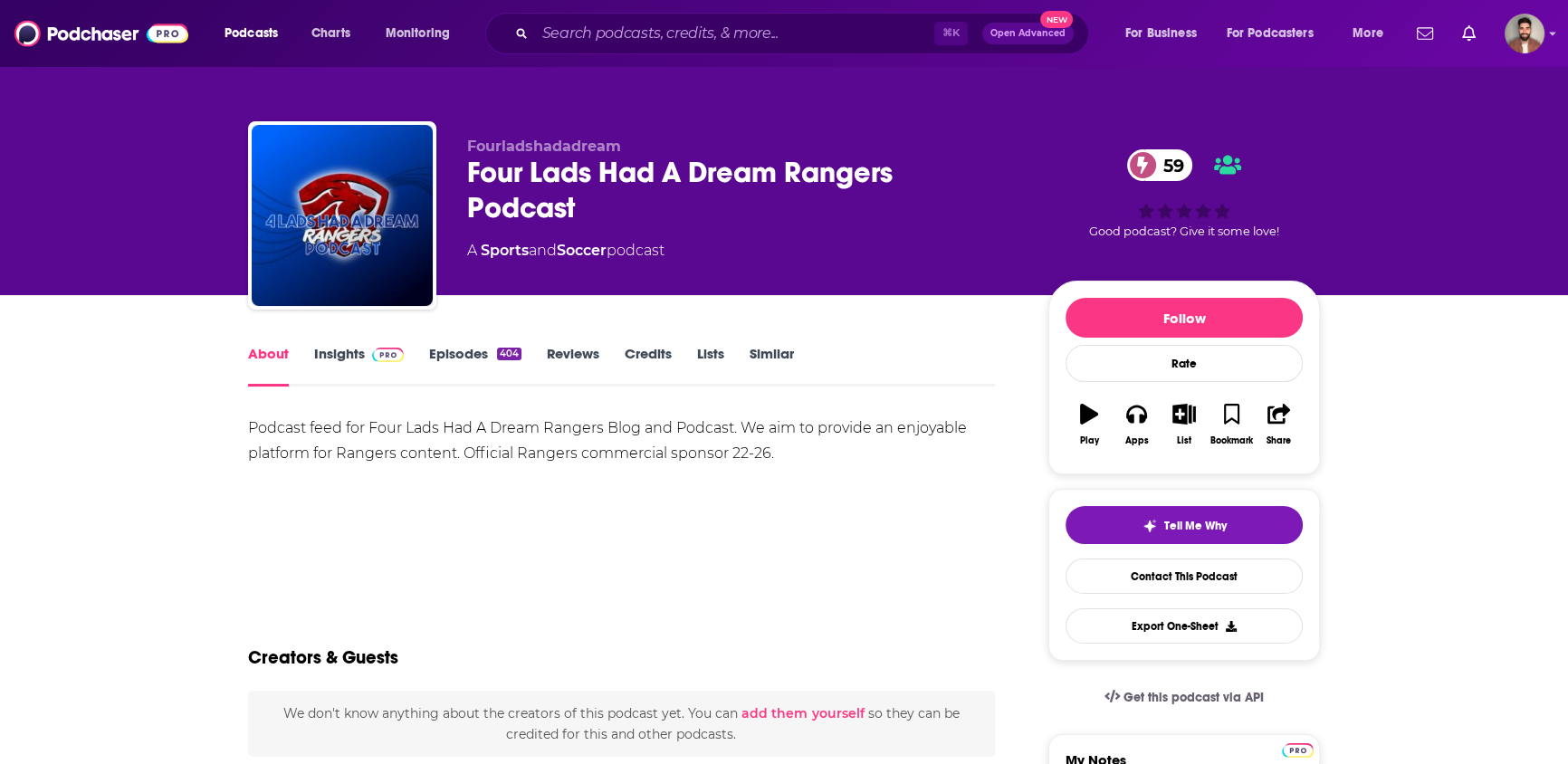
click at [360, 355] on link "Insights" at bounding box center [358, 366] width 89 height 41
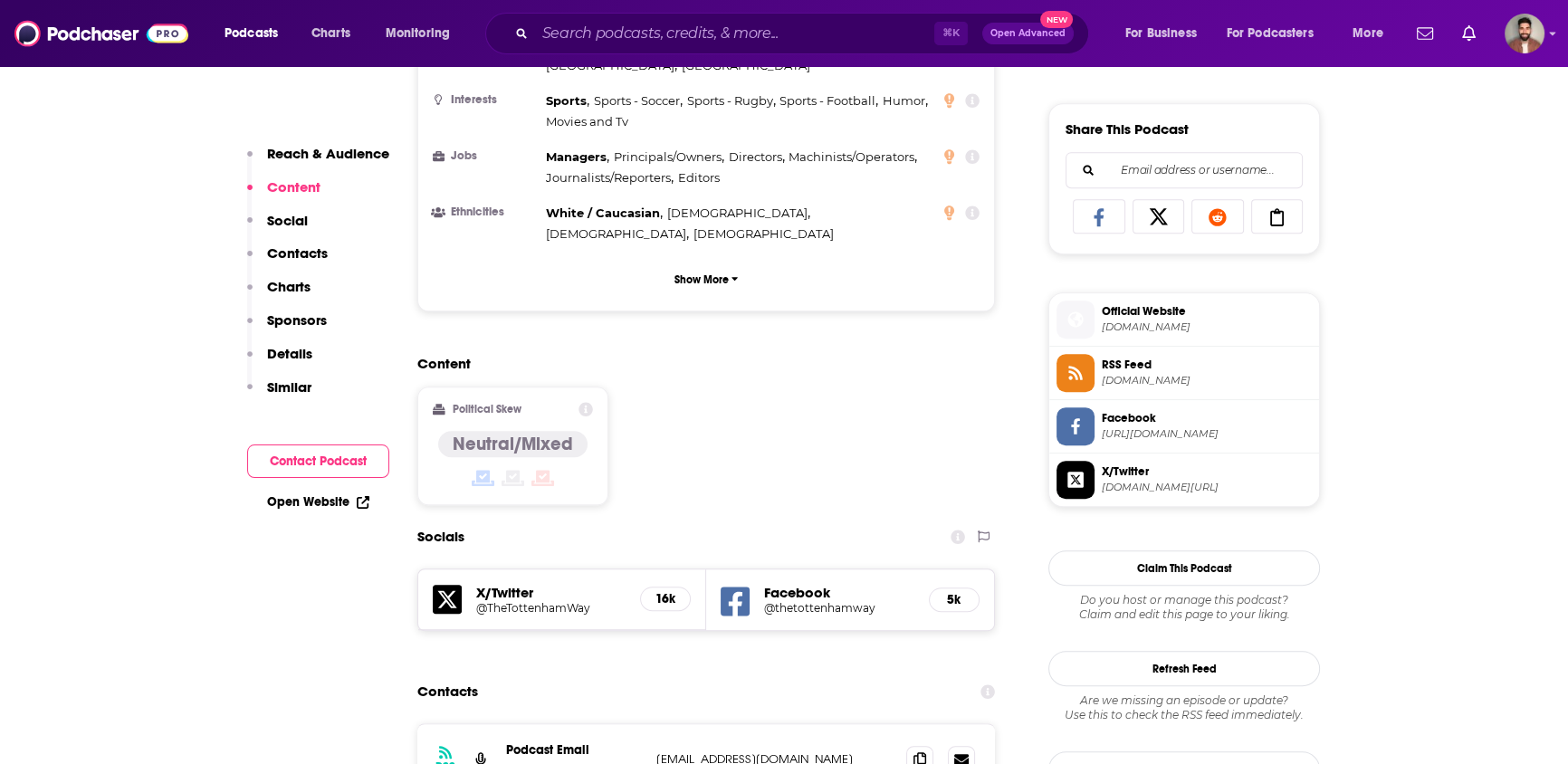
scroll to position [1173, 0]
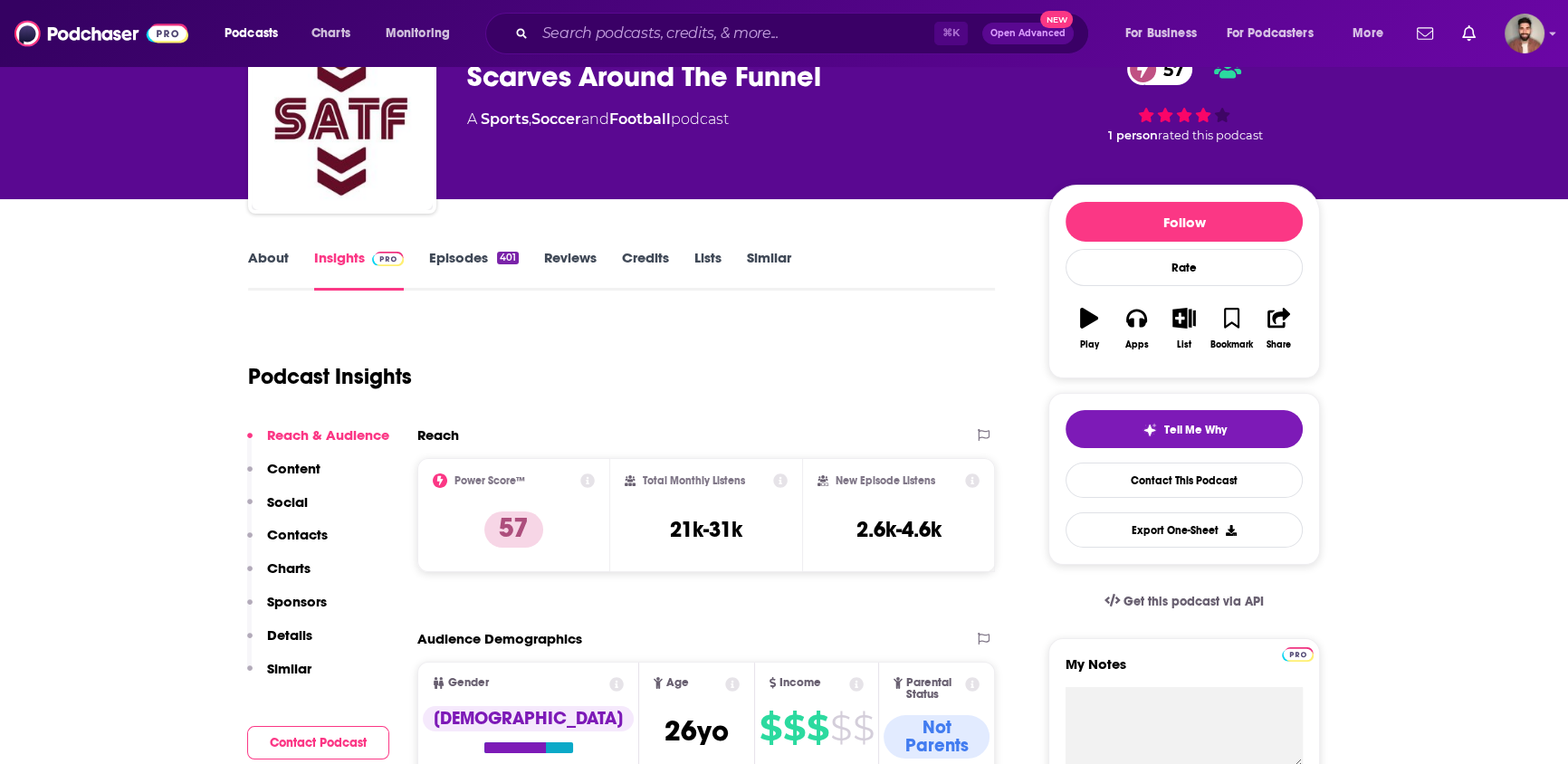
scroll to position [84, 0]
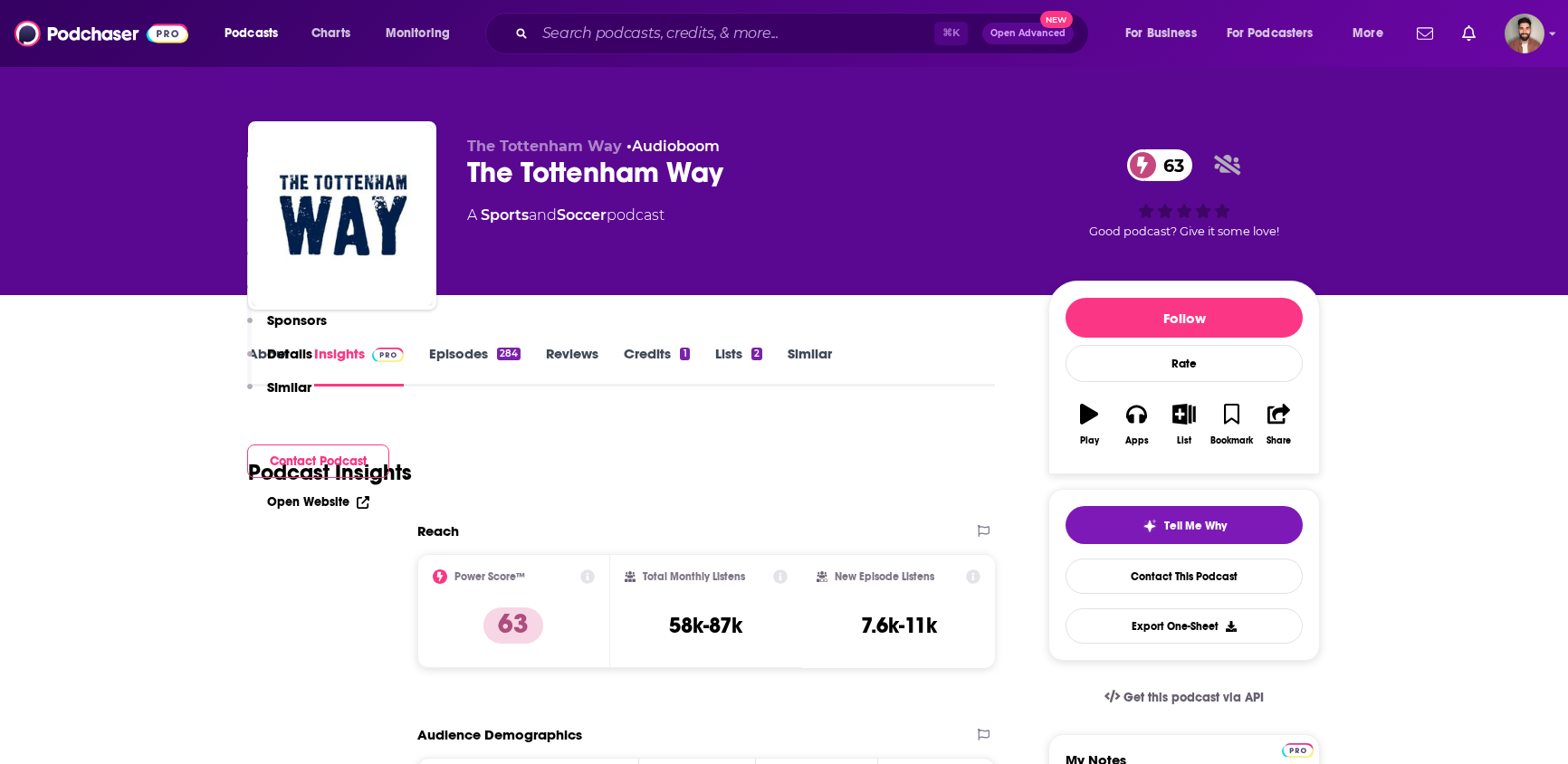
scroll to position [1173, 0]
